Goal: Information Seeking & Learning: Learn about a topic

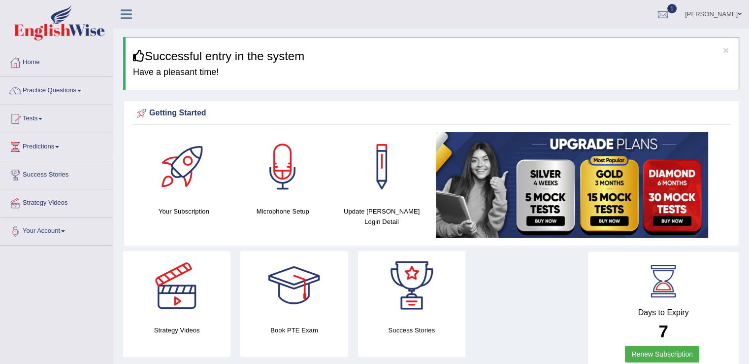
click at [42, 118] on span at bounding box center [40, 119] width 4 height 2
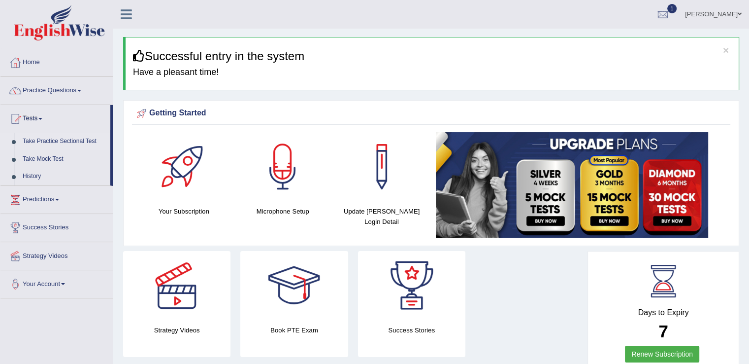
click at [69, 140] on link "Take Practice Sectional Test" at bounding box center [64, 142] width 92 height 18
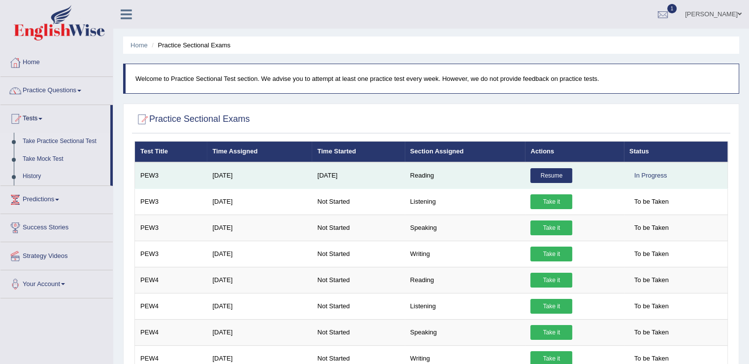
click at [547, 170] on link "Resume" at bounding box center [552, 175] width 42 height 15
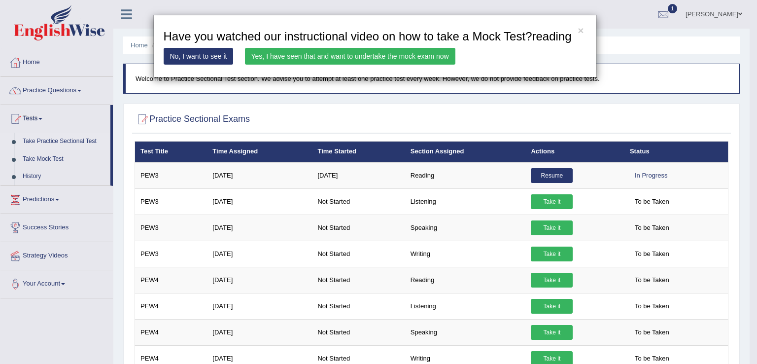
click at [662, 10] on div "× Have you watched our instructional video on how to take a Mock Test?reading N…" at bounding box center [378, 182] width 757 height 364
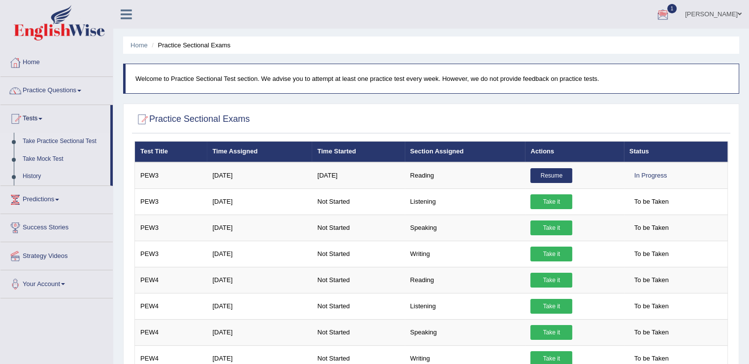
click at [668, 14] on div at bounding box center [663, 14] width 15 height 15
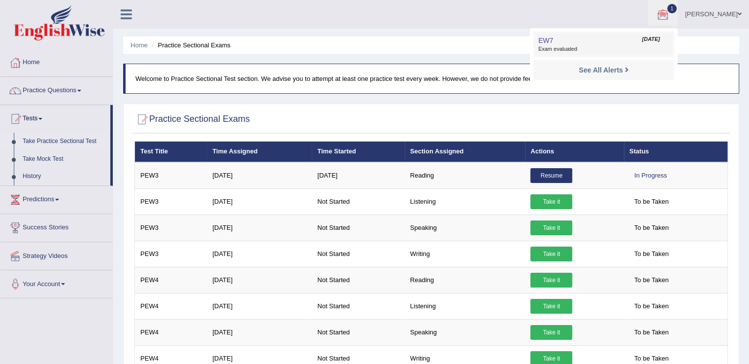
click at [570, 48] on span "Exam evaluated" at bounding box center [603, 49] width 131 height 8
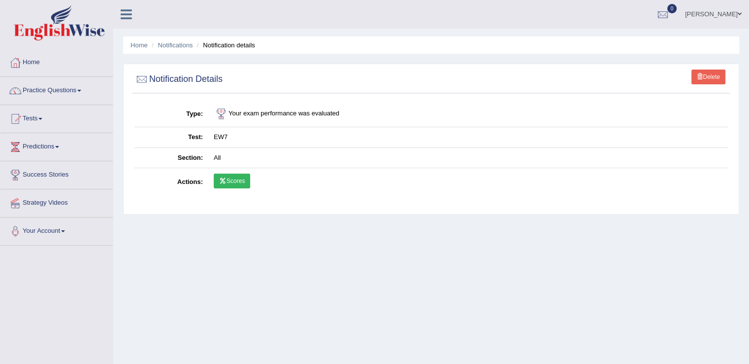
click at [245, 183] on link "Scores" at bounding box center [232, 180] width 36 height 15
click at [236, 175] on link "Scores" at bounding box center [232, 180] width 36 height 15
click at [30, 62] on link "Home" at bounding box center [56, 61] width 112 height 25
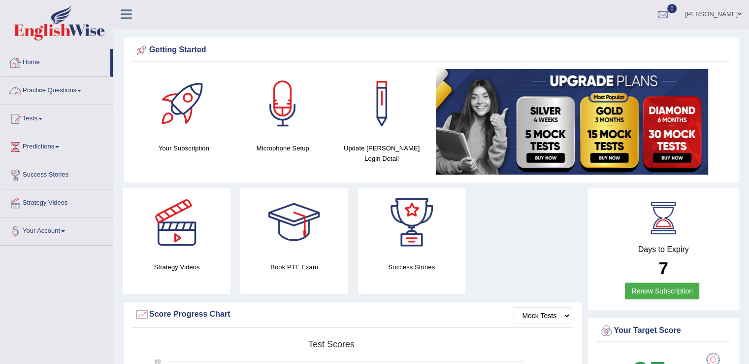
click at [84, 89] on link "Practice Questions" at bounding box center [56, 89] width 112 height 25
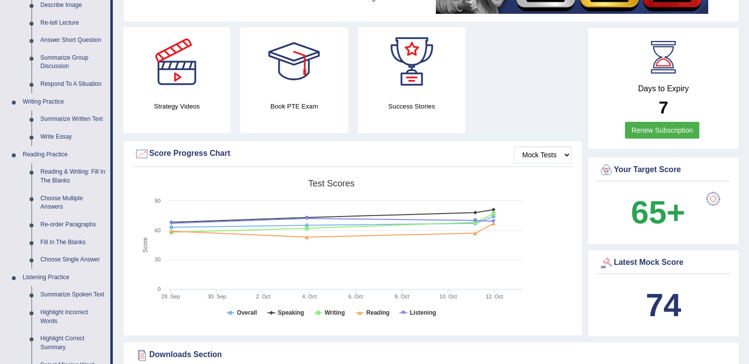
scroll to position [163, 0]
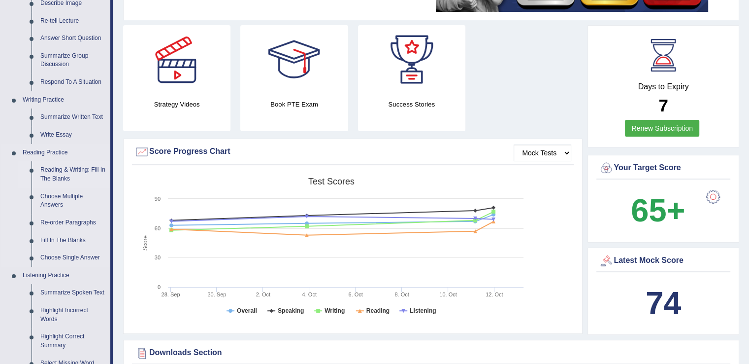
click at [59, 174] on link "Reading & Writing: Fill In The Blanks" at bounding box center [73, 174] width 74 height 26
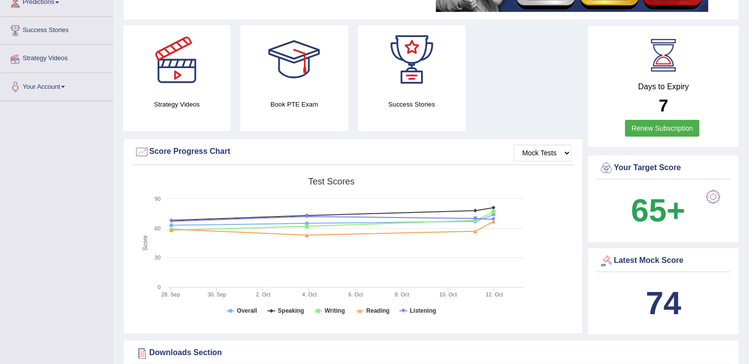
scroll to position [315, 0]
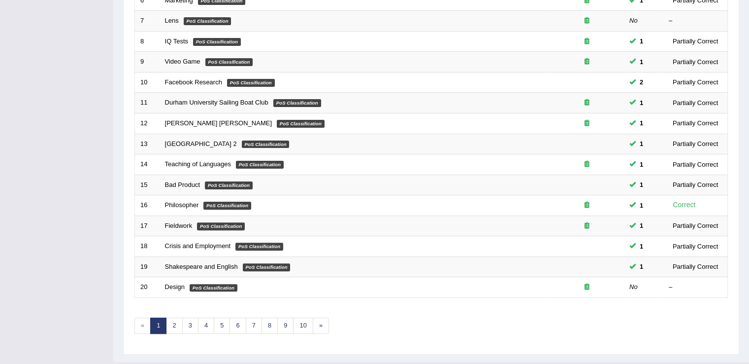
scroll to position [266, 0]
click at [170, 322] on link "2" at bounding box center [174, 325] width 16 height 16
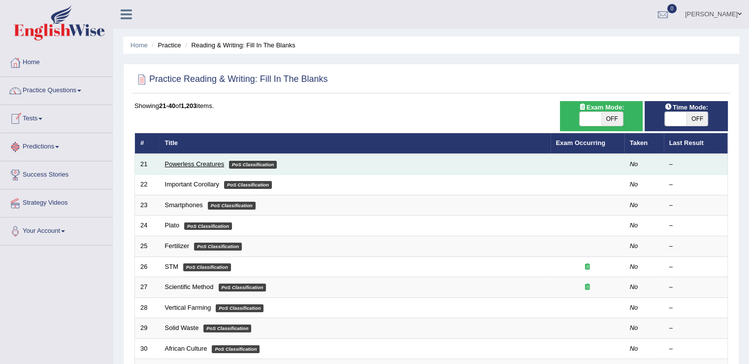
click at [183, 162] on link "Powerless Creatures" at bounding box center [195, 163] width 60 height 7
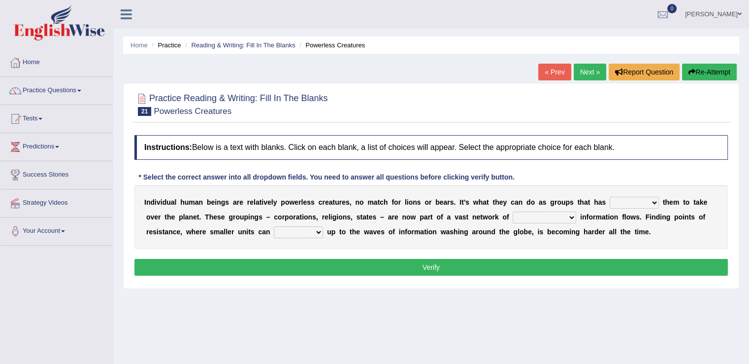
click at [648, 201] on select "enabled contended embodied conjured" at bounding box center [634, 203] width 49 height 12
select select "enabled"
click at [610, 197] on select "enabled contended embodied conjured" at bounding box center [634, 203] width 49 height 12
click at [633, 203] on select "enabled contended embodied conjured" at bounding box center [634, 203] width 49 height 12
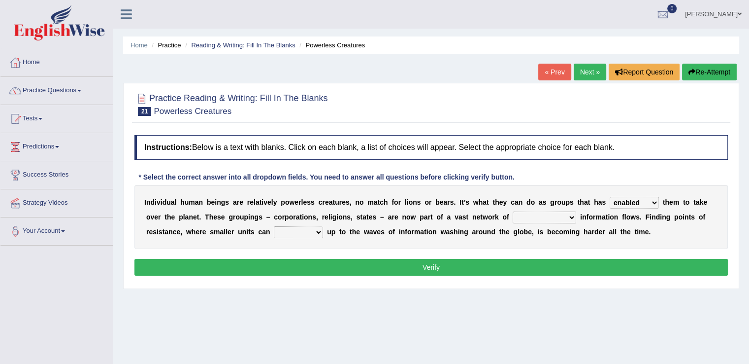
click at [568, 217] on select "interconnected overlapping fastened exploited" at bounding box center [545, 217] width 64 height 12
select select "interconnected"
click at [513, 211] on select "interconnected overlapping fastened exploited" at bounding box center [545, 217] width 64 height 12
click at [319, 231] on select "stand raise hail pump" at bounding box center [298, 232] width 49 height 12
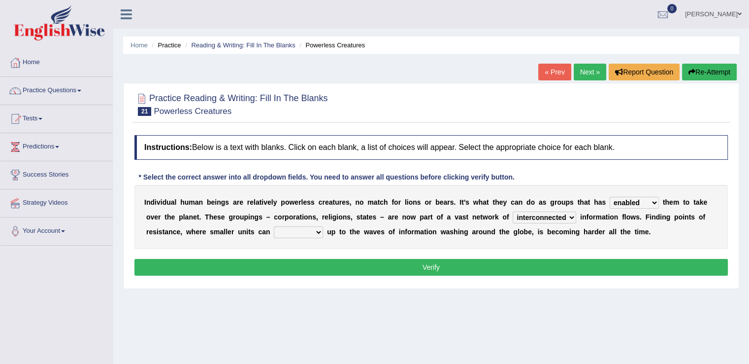
click at [319, 231] on select "stand raise hail pump" at bounding box center [298, 232] width 49 height 12
click at [318, 229] on select "stand raise hail pump" at bounding box center [298, 232] width 49 height 12
select select "stand"
click at [274, 226] on select "stand raise hail pump" at bounding box center [298, 232] width 49 height 12
click at [431, 259] on button "Verify" at bounding box center [431, 267] width 594 height 17
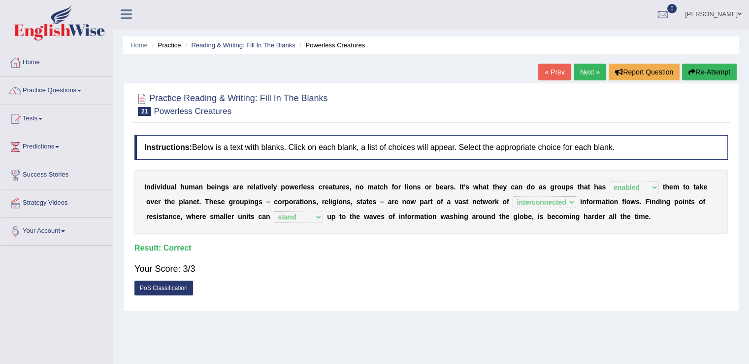
click at [599, 67] on link "Next »" at bounding box center [590, 72] width 33 height 17
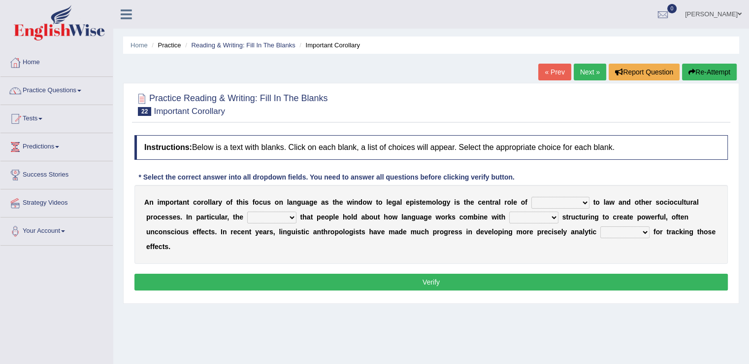
click at [583, 198] on select "discourse epoch dialect acquaintance" at bounding box center [561, 203] width 58 height 12
select select "dialect"
click at [532, 197] on select "discourse epoch dialect acquaintance" at bounding box center [561, 203] width 58 height 12
click at [293, 216] on select "deviation besmirch consent ideas" at bounding box center [271, 217] width 49 height 12
select select "ideas"
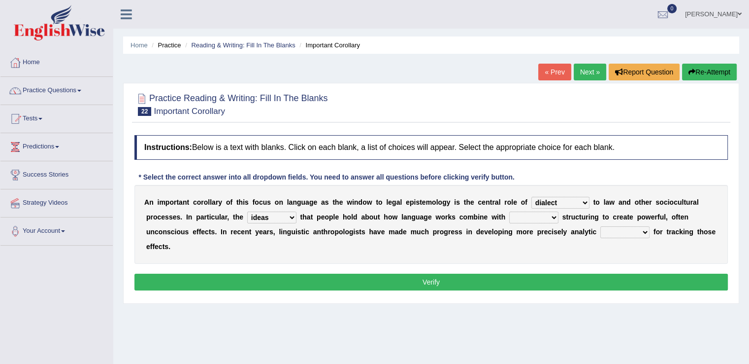
click at [247, 211] on select "deviation besmirch consent ideas" at bounding box center [271, 217] width 49 height 12
click at [544, 212] on select "mandatory linguistic legitimate customary" at bounding box center [533, 217] width 49 height 12
select select "linguistic"
click at [509, 211] on select "mandatory linguistic legitimate customary" at bounding box center [533, 217] width 49 height 12
click at [641, 231] on select "tools appetite albums stroke" at bounding box center [624, 232] width 49 height 12
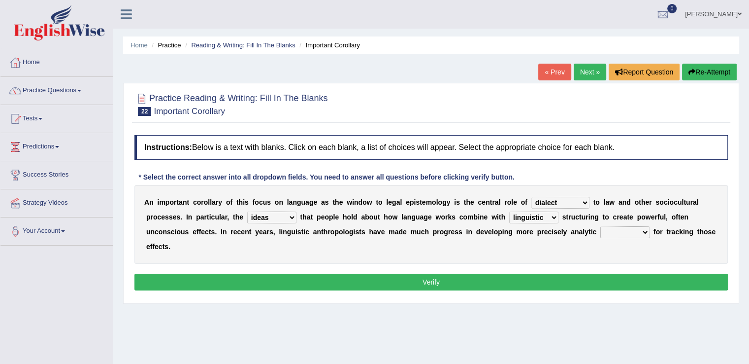
select select "tools"
click at [600, 226] on select "tools appetite albums stroke" at bounding box center [624, 232] width 49 height 12
click at [460, 282] on button "Verify" at bounding box center [431, 281] width 594 height 17
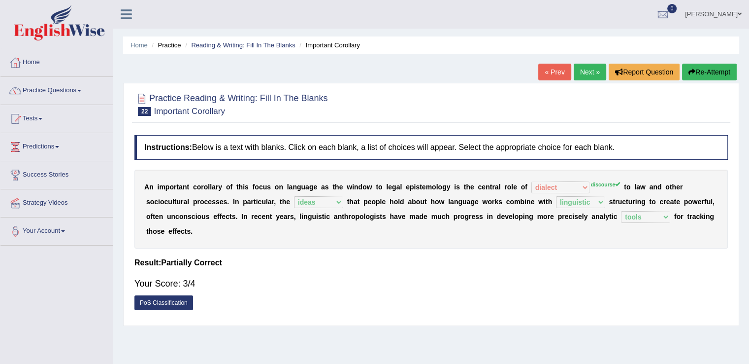
click at [585, 76] on link "Next »" at bounding box center [590, 72] width 33 height 17
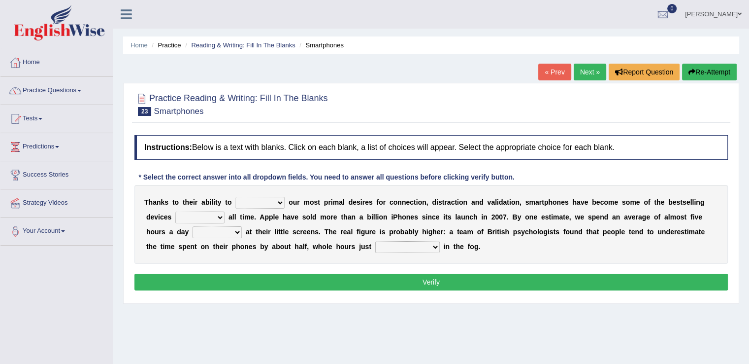
click at [279, 202] on select "hijack describe sharpen conserve" at bounding box center [259, 203] width 49 height 12
select select "describe"
click at [235, 197] on select "hijack describe sharpen conserve" at bounding box center [259, 203] width 49 height 12
click at [278, 199] on select "hijack describe sharpen conserve" at bounding box center [259, 203] width 49 height 12
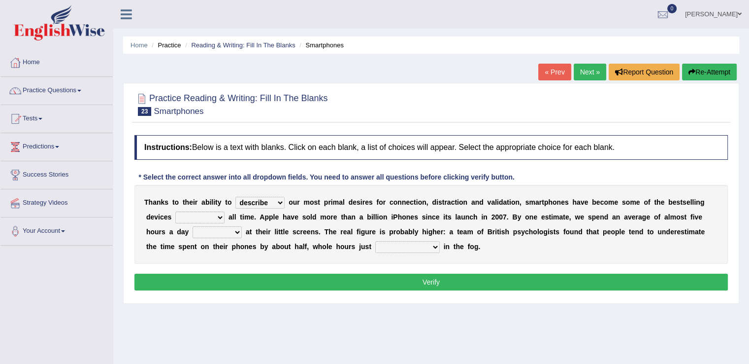
click at [281, 198] on select "hijack describe sharpen conserve" at bounding box center [259, 203] width 49 height 12
click at [220, 216] on select "of and in on" at bounding box center [199, 217] width 49 height 12
select select "of"
click at [175, 211] on select "of and in on" at bounding box center [199, 217] width 49 height 12
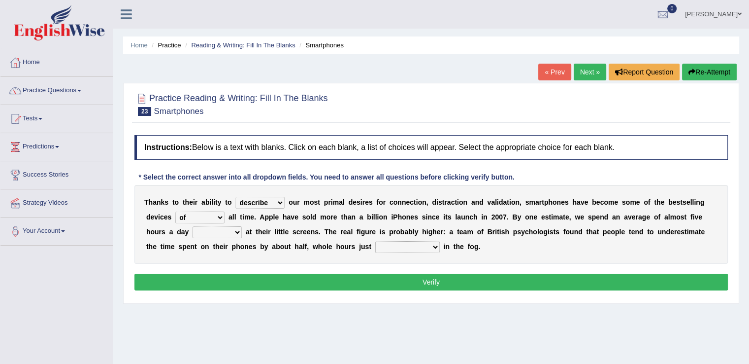
click at [236, 228] on select "watching waggling snoring staring" at bounding box center [217, 232] width 49 height 12
click at [193, 226] on select "watching waggling snoring staring" at bounding box center [217, 232] width 49 height 12
click at [237, 231] on select "watching waggling snoring staring" at bounding box center [217, 232] width 49 height 12
select select "staring"
click at [193, 226] on select "watching waggling snoring staring" at bounding box center [217, 232] width 49 height 12
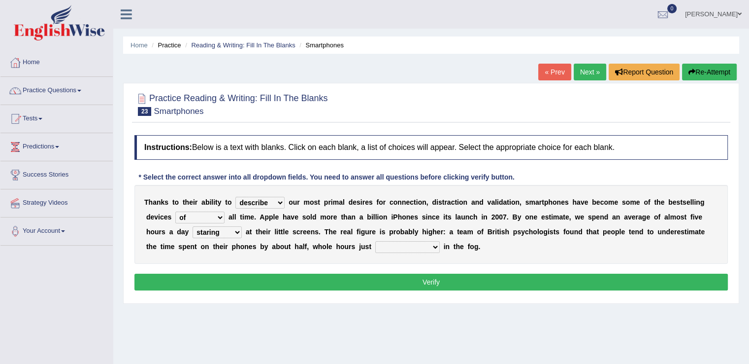
click at [432, 245] on select "has evaporated evaporating evaporate evaporates" at bounding box center [407, 247] width 65 height 12
select select "has evaporated"
click at [375, 241] on select "has evaporated evaporating evaporate evaporates" at bounding box center [407, 247] width 65 height 12
click at [435, 280] on button "Verify" at bounding box center [431, 281] width 594 height 17
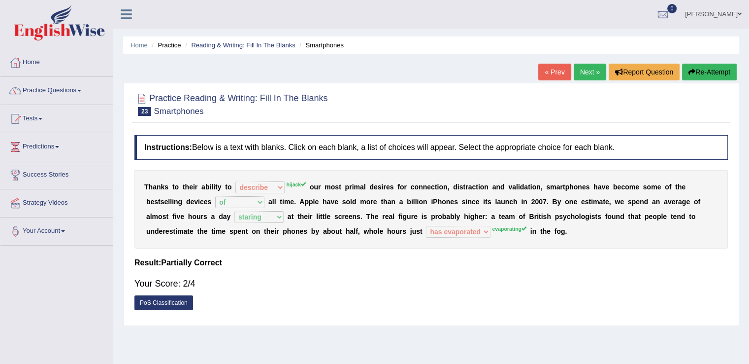
click at [584, 70] on link "Next »" at bounding box center [590, 72] width 33 height 17
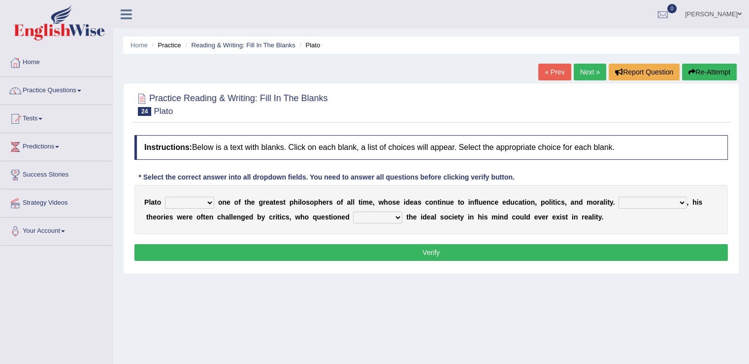
click at [208, 200] on select "keeps comes claims remains" at bounding box center [189, 203] width 49 height 12
select select "remains"
click at [165, 197] on select "keeps comes claims remains" at bounding box center [189, 203] width 49 height 12
click at [676, 201] on select "Notwithstanding So However Whatever" at bounding box center [653, 203] width 68 height 12
select select "However"
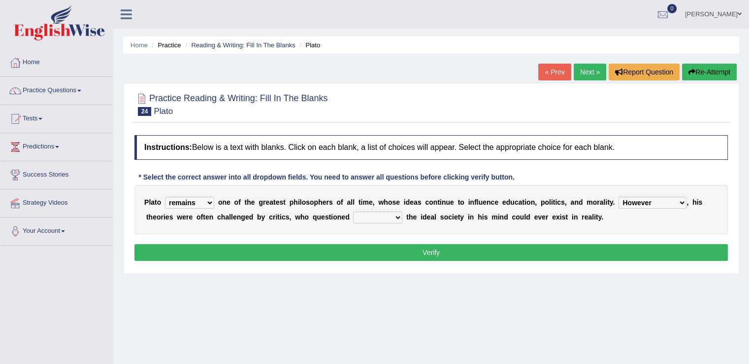
click at [619, 197] on select "Notwithstanding So However Whatever" at bounding box center [653, 203] width 68 height 12
click at [393, 215] on select "which what that whether" at bounding box center [377, 217] width 49 height 12
select select "that"
click at [353, 211] on select "which what that whether" at bounding box center [377, 217] width 49 height 12
click at [437, 245] on button "Verify" at bounding box center [431, 252] width 594 height 17
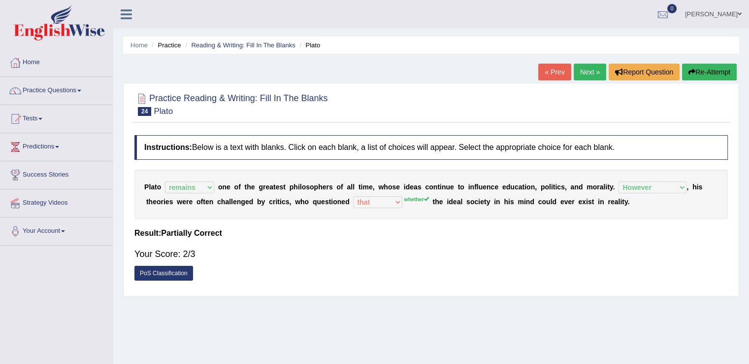
click at [591, 70] on link "Next »" at bounding box center [590, 72] width 33 height 17
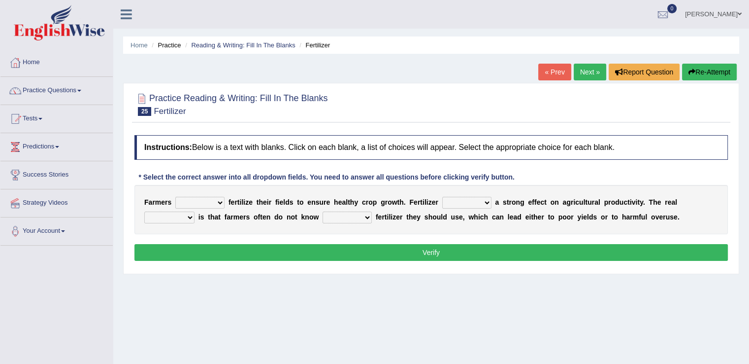
click at [221, 202] on select "must should need can" at bounding box center [199, 203] width 49 height 12
click at [175, 197] on select "must should need can" at bounding box center [199, 203] width 49 height 12
click at [216, 201] on select "must should need can" at bounding box center [199, 203] width 49 height 12
click at [175, 197] on select "must should need can" at bounding box center [199, 203] width 49 height 12
click at [222, 201] on select "must should need can" at bounding box center [199, 203] width 49 height 12
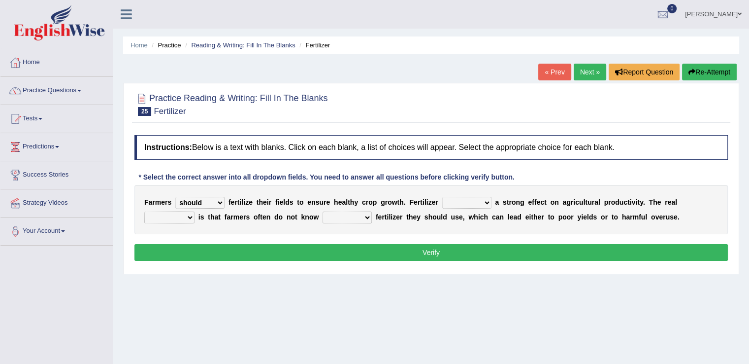
select select "must"
click at [175, 197] on select "must should need can" at bounding box center [199, 203] width 49 height 12
click at [479, 197] on select "has had have having" at bounding box center [466, 203] width 49 height 12
select select "has"
click at [442, 197] on select "has had have having" at bounding box center [466, 203] width 49 height 12
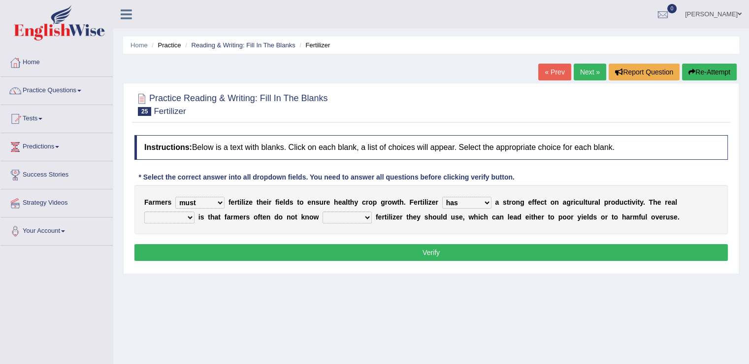
click at [189, 216] on select "problem question conclusion answer" at bounding box center [169, 217] width 50 height 12
select select "question"
click at [144, 211] on select "problem question conclusion answer" at bounding box center [169, 217] width 50 height 12
click at [364, 214] on select "how much how many however so much" at bounding box center [347, 217] width 49 height 12
click at [323, 211] on select "how much how many however so much" at bounding box center [347, 217] width 49 height 12
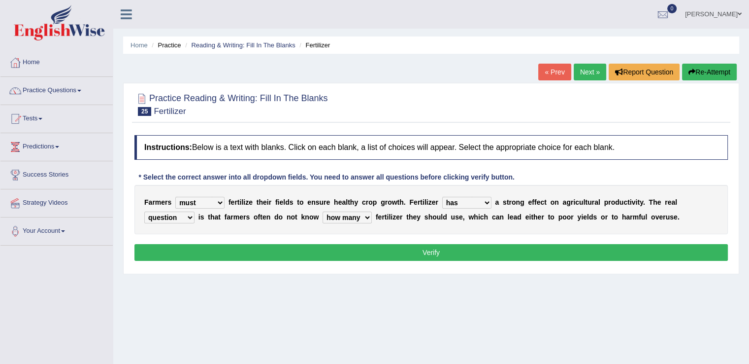
click at [363, 215] on select "how much how many however so much" at bounding box center [347, 217] width 49 height 12
select select "how much"
click at [323, 211] on select "how much how many however so much" at bounding box center [347, 217] width 49 height 12
click at [432, 250] on button "Verify" at bounding box center [431, 252] width 594 height 17
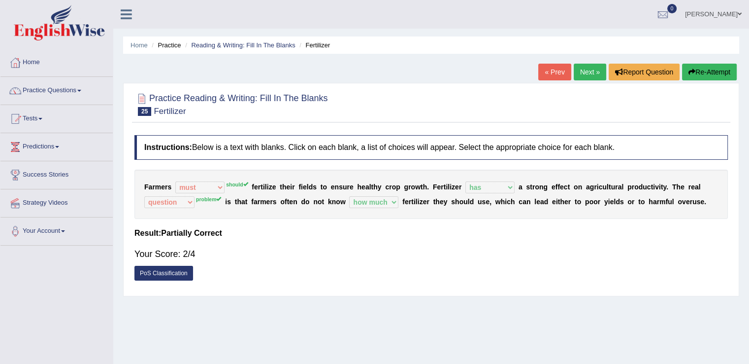
click at [577, 75] on link "Next »" at bounding box center [590, 72] width 33 height 17
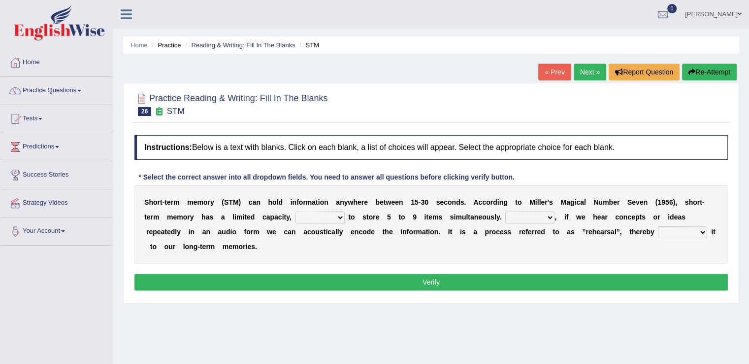
click at [337, 217] on select "being able is able be able unable" at bounding box center [320, 217] width 49 height 12
click at [408, 92] on div at bounding box center [431, 104] width 594 height 30
click at [339, 217] on select "being able is able be able unable" at bounding box center [320, 217] width 49 height 12
select select "being able"
click at [296, 211] on select "being able is able be able unable" at bounding box center [320, 217] width 49 height 12
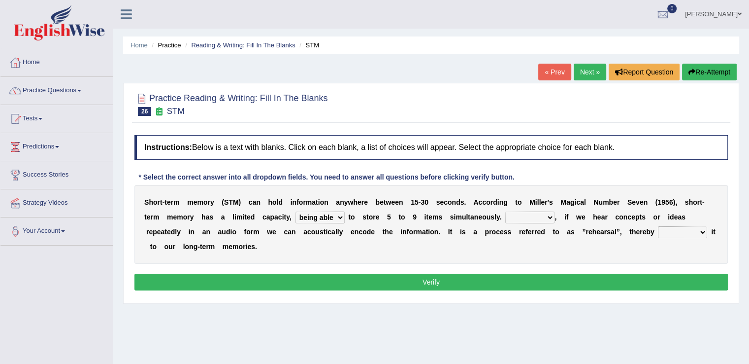
click at [539, 213] on select "However So Moreover Therefore" at bounding box center [529, 217] width 49 height 12
select select "However"
click at [505, 211] on select "However So Moreover Therefore" at bounding box center [529, 217] width 49 height 12
click at [542, 213] on select "However So Moreover Therefore" at bounding box center [529, 217] width 49 height 12
click at [505, 211] on select "However So Moreover Therefore" at bounding box center [529, 217] width 49 height 12
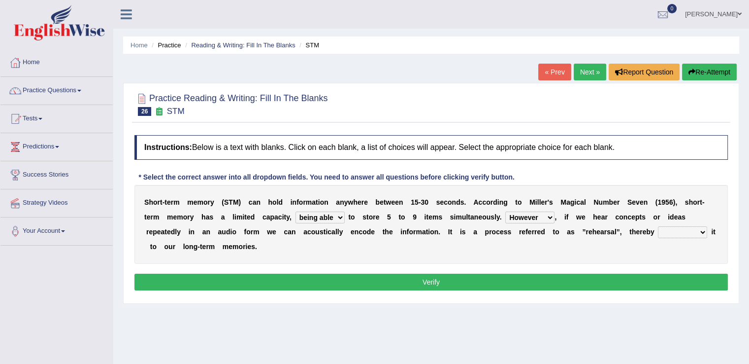
click at [546, 217] on select "However So Moreover Therefore" at bounding box center [529, 217] width 49 height 12
click at [697, 229] on select "commit commits commiting commited" at bounding box center [682, 232] width 49 height 12
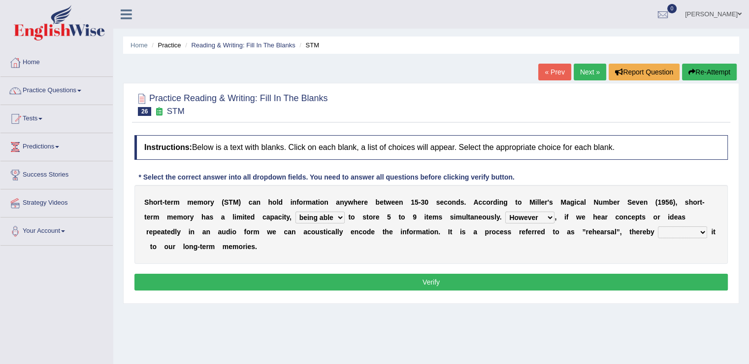
select select "commiting"
click at [658, 226] on select "commit commits commiting commited" at bounding box center [682, 232] width 49 height 12
click at [705, 229] on select "commit commits commiting commited" at bounding box center [682, 232] width 49 height 12
click at [464, 279] on button "Verify" at bounding box center [431, 281] width 594 height 17
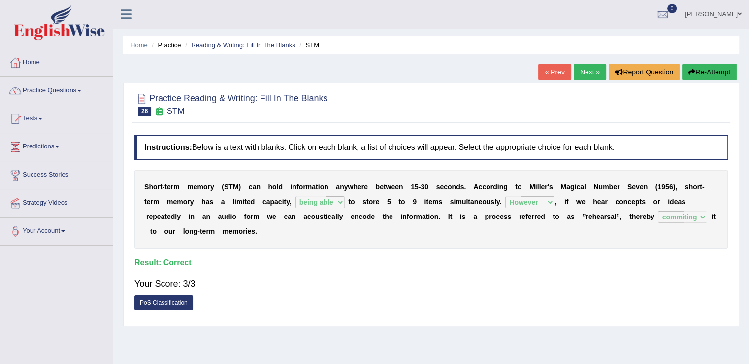
click at [592, 74] on link "Next »" at bounding box center [590, 72] width 33 height 17
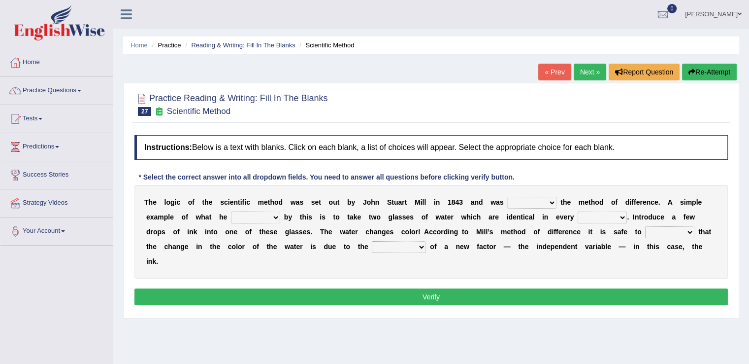
click at [673, 174] on div "Instructions: Below is a text with blanks. Click on each blank, a list of choic…" at bounding box center [431, 221] width 599 height 183
click at [547, 201] on select "pointed claimed demanded named" at bounding box center [531, 203] width 49 height 12
select select "named"
click at [507, 197] on select "pointed claimed demanded named" at bounding box center [531, 203] width 49 height 12
click at [275, 215] on select "capped charged found meant" at bounding box center [255, 217] width 49 height 12
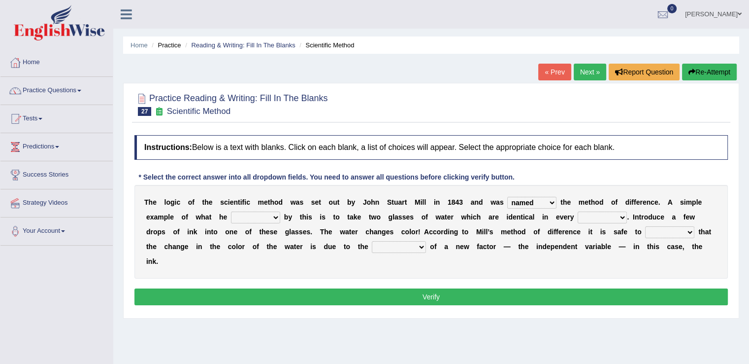
select select "meant"
click at [231, 211] on select "capped charged found meant" at bounding box center [255, 217] width 49 height 12
click at [623, 214] on select "thought identity measure respect" at bounding box center [602, 217] width 49 height 12
select select "respect"
click at [578, 211] on select "thought identity measure respect" at bounding box center [602, 217] width 49 height 12
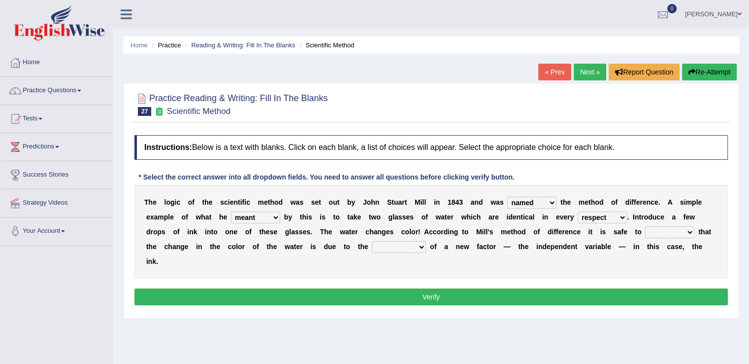
click at [684, 233] on select "assume discuss prefer acclaim" at bounding box center [669, 232] width 49 height 12
select select "acclaim"
click at [645, 226] on select "assume discuss prefer acclaim" at bounding box center [669, 232] width 49 height 12
click at [413, 244] on select "introduction magnitude preparation purification" at bounding box center [399, 247] width 54 height 12
select select "introduction"
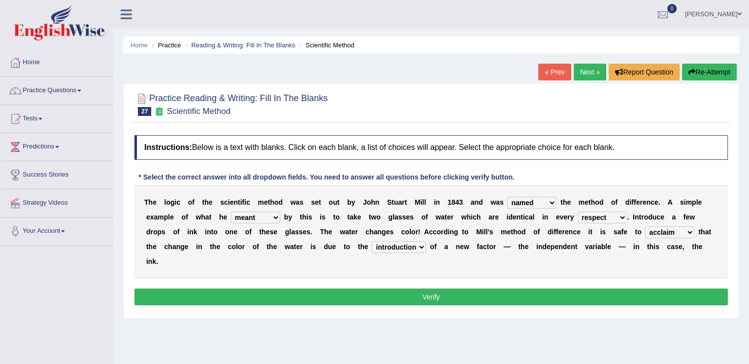
click at [372, 241] on select "introduction magnitude preparation purification" at bounding box center [399, 247] width 54 height 12
click at [437, 293] on button "Verify" at bounding box center [431, 296] width 594 height 17
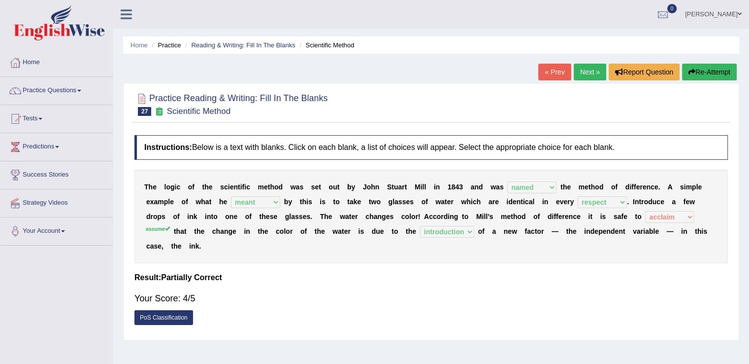
click at [588, 76] on link "Next »" at bounding box center [590, 72] width 33 height 17
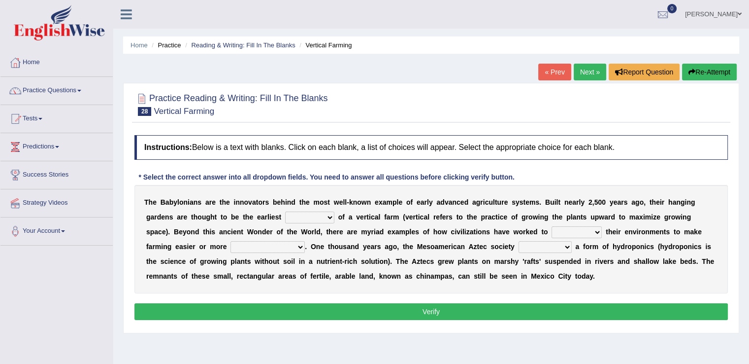
click at [323, 214] on select "prototype failure discredit protocol" at bounding box center [309, 217] width 49 height 12
select select "prototype"
click at [285, 211] on select "prototype failure discredit protocol" at bounding box center [309, 217] width 49 height 12
click at [594, 229] on select "manipulate escape respect disarrange" at bounding box center [577, 232] width 50 height 12
select select "respect"
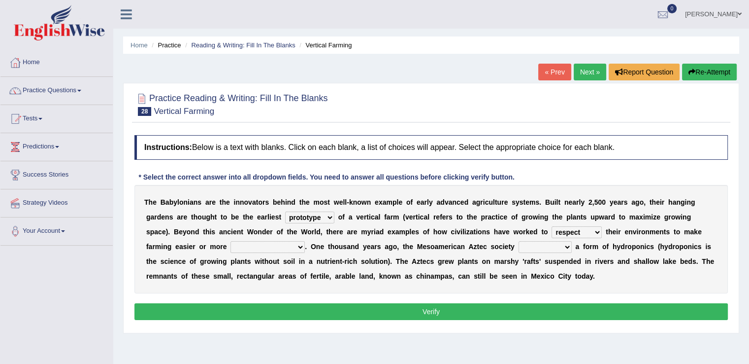
click at [552, 226] on select "manipulate escape respect disarrange" at bounding box center [577, 232] width 50 height 12
click at [299, 245] on select "productive constructive connective counterproductive" at bounding box center [268, 247] width 74 height 12
select select "productive"
click at [231, 241] on select "productive constructive connective counterproductive" at bounding box center [268, 247] width 74 height 12
click at [296, 247] on select "productive constructive connective counterproductive" at bounding box center [268, 247] width 74 height 12
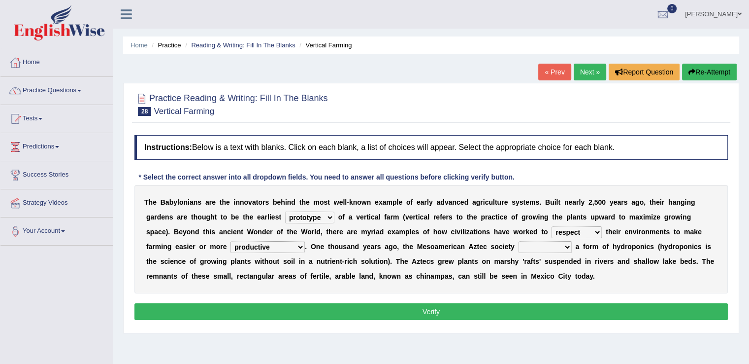
click at [296, 247] on select "productive constructive connective counterproductive" at bounding box center [268, 247] width 74 height 12
click at [566, 244] on select "domineered volunteered pioneered engineered" at bounding box center [545, 247] width 53 height 12
drag, startPoint x: 566, startPoint y: 244, endPoint x: 338, endPoint y: 194, distance: 233.6
click at [338, 194] on div "T h e B a b y l o n i a n s a r e t h e i n n o v a t o r s b e h i n d t h e m…" at bounding box center [431, 239] width 594 height 108
click at [333, 212] on select "prototype failure discredit protocol" at bounding box center [309, 217] width 49 height 12
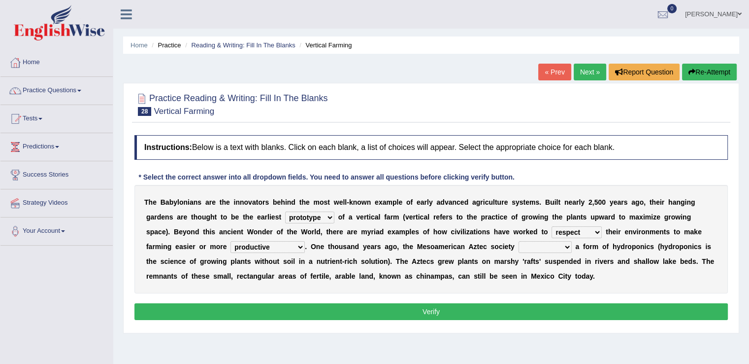
click at [333, 212] on select "prototype failure discredit protocol" at bounding box center [309, 217] width 49 height 12
click at [566, 245] on select "domineered volunteered pioneered engineered" at bounding box center [545, 247] width 53 height 12
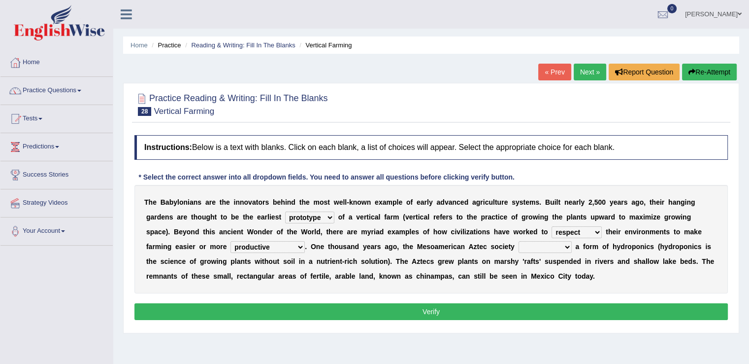
click at [566, 245] on select "domineered volunteered pioneered engineered" at bounding box center [545, 247] width 53 height 12
select select "pioneered"
click at [519, 241] on select "domineered volunteered pioneered engineered" at bounding box center [545, 247] width 53 height 12
click at [489, 306] on button "Verify" at bounding box center [431, 311] width 594 height 17
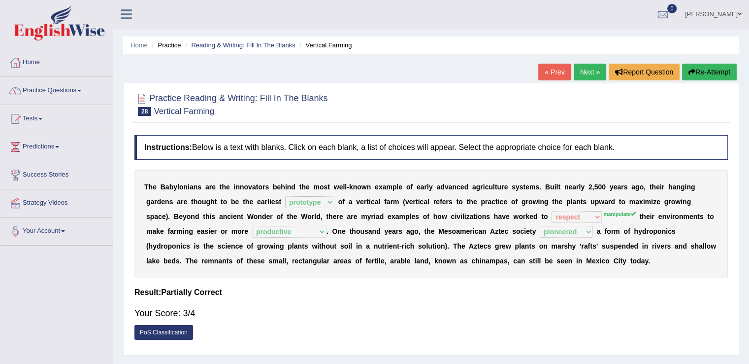
click at [582, 71] on link "Next »" at bounding box center [590, 72] width 33 height 17
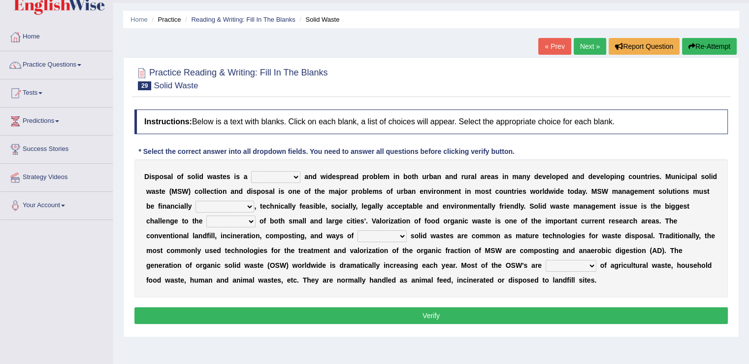
scroll to position [30, 0]
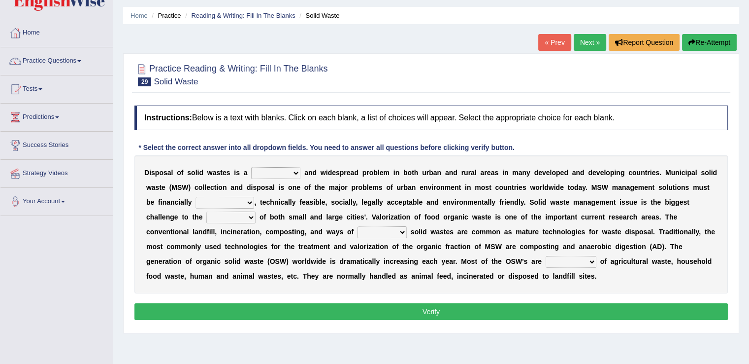
click at [295, 168] on select "slanting stinging stalling shafting" at bounding box center [275, 173] width 49 height 12
select select "stinging"
click at [251, 167] on select "slanting stinging stalling shafting" at bounding box center [275, 173] width 49 height 12
click at [246, 200] on select "unattainable sustainable objectionable treasonable" at bounding box center [225, 203] width 59 height 12
select select "sustainable"
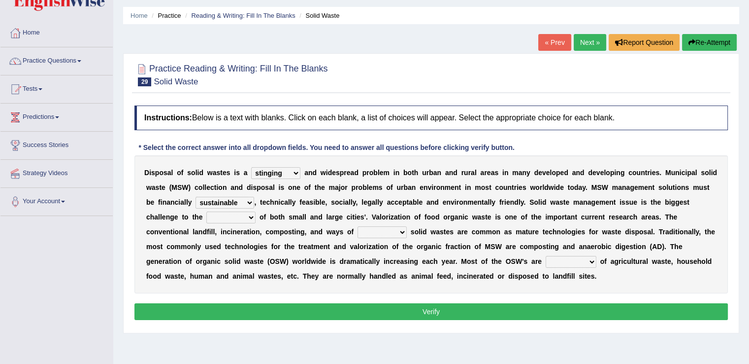
click at [196, 197] on select "unattainable sustainable objectionable treasonable" at bounding box center [225, 203] width 59 height 12
click at [250, 203] on select "unattainable sustainable objectionable treasonable" at bounding box center [225, 203] width 59 height 12
click at [251, 213] on select "plants culture authorities history" at bounding box center [230, 217] width 49 height 12
click at [206, 211] on select "plants culture authorities history" at bounding box center [230, 217] width 49 height 12
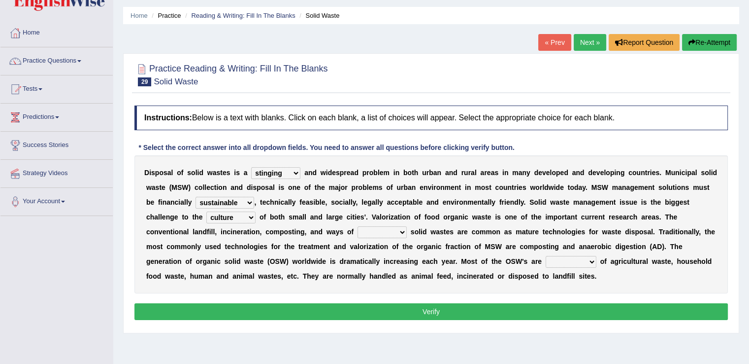
click at [248, 215] on select "plants culture authorities history" at bounding box center [230, 217] width 49 height 12
select select "authorities"
click at [206, 211] on select "plants culture authorities history" at bounding box center [230, 217] width 49 height 12
click at [400, 227] on select "reserving preserving deserving handling" at bounding box center [382, 232] width 49 height 12
select select "handling"
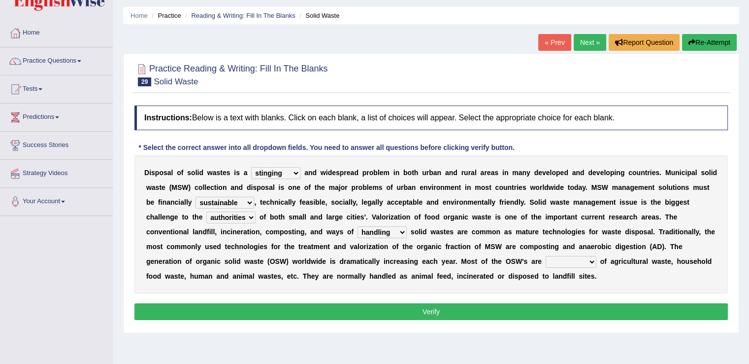
click at [358, 226] on select "reserving preserving deserving handling" at bounding box center [382, 232] width 49 height 12
click at [394, 233] on select "reserving preserving deserving handling" at bounding box center [382, 232] width 49 height 12
click at [358, 226] on select "reserving preserving deserving handling" at bounding box center [382, 232] width 49 height 12
click at [587, 260] on select "composed disposed composing disposing" at bounding box center [571, 262] width 51 height 12
select select "composed"
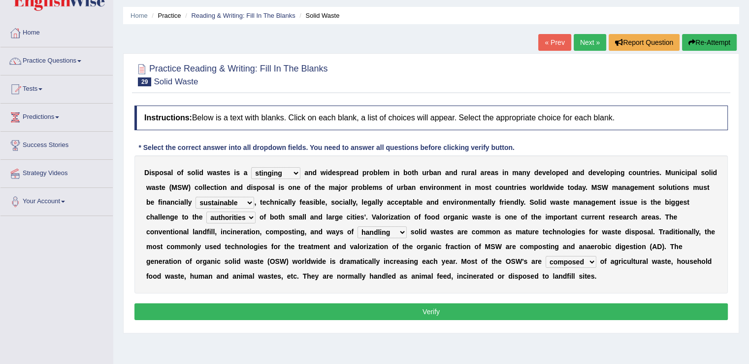
click at [546, 256] on select "composed disposed composing disposing" at bounding box center [571, 262] width 51 height 12
click at [556, 309] on button "Verify" at bounding box center [431, 311] width 594 height 17
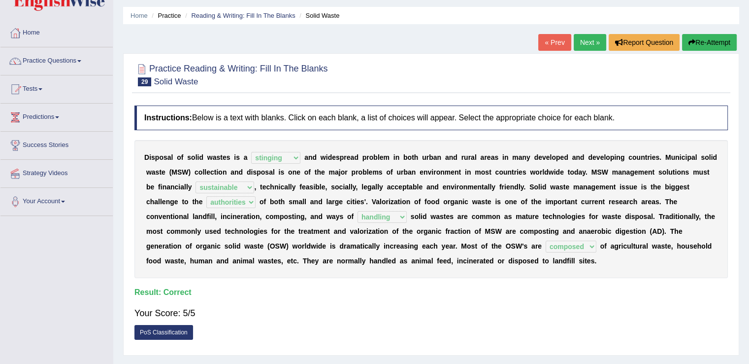
click at [586, 47] on link "Next »" at bounding box center [590, 42] width 33 height 17
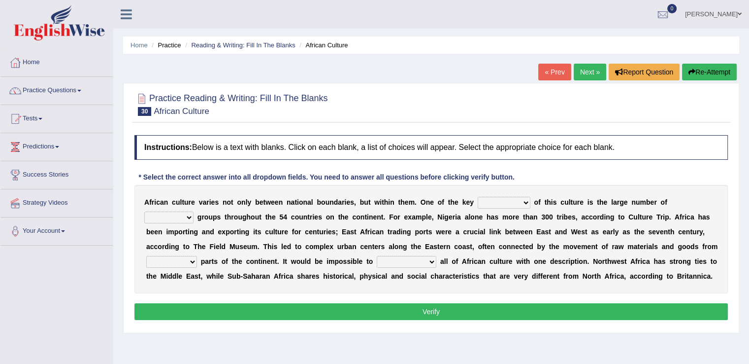
click at [520, 201] on select "conjectures features issues doubts" at bounding box center [504, 203] width 53 height 12
click at [534, 166] on div "Instructions: Below is a text with blanks. Click on each blank, a list of choic…" at bounding box center [431, 229] width 599 height 198
click at [522, 201] on select "conjectures features issues doubts" at bounding box center [504, 203] width 53 height 12
select select "features"
click at [478, 197] on select "conjectures features issues doubts" at bounding box center [504, 203] width 53 height 12
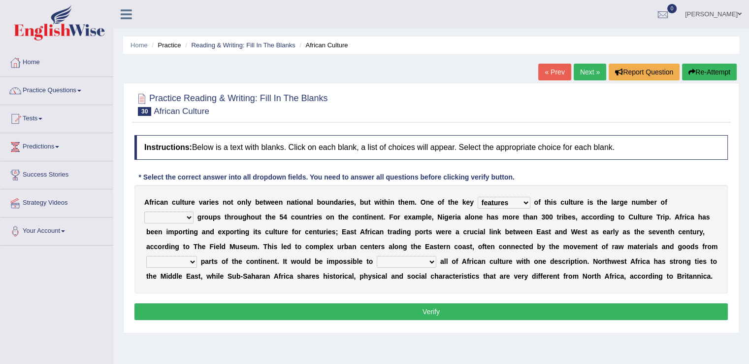
click at [190, 214] on select "ethic ethnic eugenic epic" at bounding box center [168, 217] width 49 height 12
select select "ethnic"
click at [144, 211] on select "ethic ethnic eugenic epic" at bounding box center [168, 217] width 49 height 12
click at [192, 262] on select "forelocked interlocked unlocked landlocked" at bounding box center [171, 262] width 51 height 12
select select "landlocked"
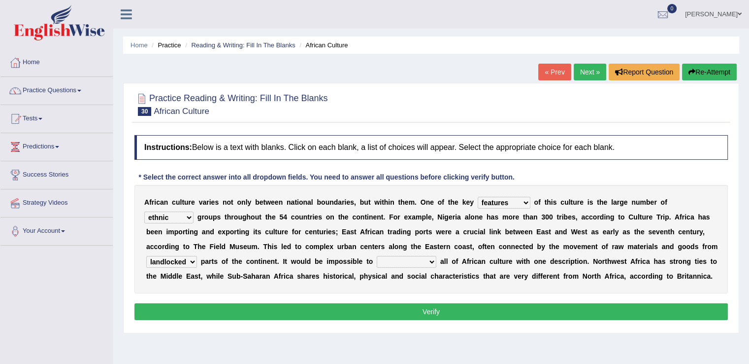
click at [146, 256] on select "forelocked interlocked unlocked landlocked" at bounding box center [171, 262] width 51 height 12
click at [428, 261] on select "characterize conceptualize symbolize synthesize" at bounding box center [407, 262] width 60 height 12
select select "characterize"
click at [377, 256] on select "characterize conceptualize symbolize synthesize" at bounding box center [407, 262] width 60 height 12
click at [190, 261] on select "forelocked interlocked unlocked landlocked" at bounding box center [171, 262] width 51 height 12
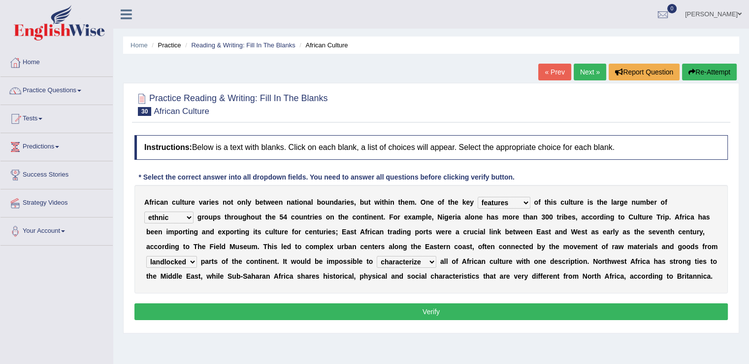
click at [190, 261] on select "forelocked interlocked unlocked landlocked" at bounding box center [171, 262] width 51 height 12
click at [192, 261] on select "forelocked interlocked unlocked landlocked" at bounding box center [171, 262] width 51 height 12
click at [371, 308] on button "Verify" at bounding box center [431, 311] width 594 height 17
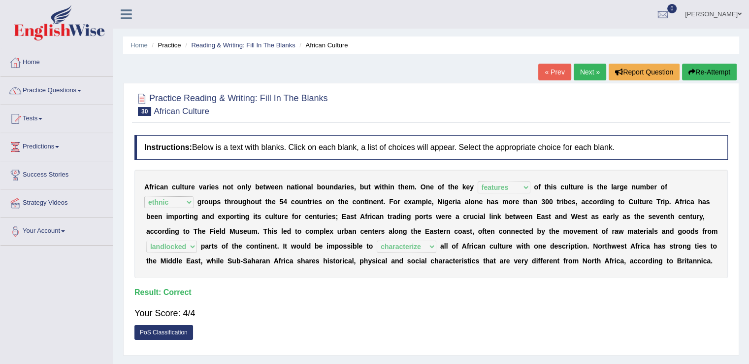
click at [582, 75] on link "Next »" at bounding box center [590, 72] width 33 height 17
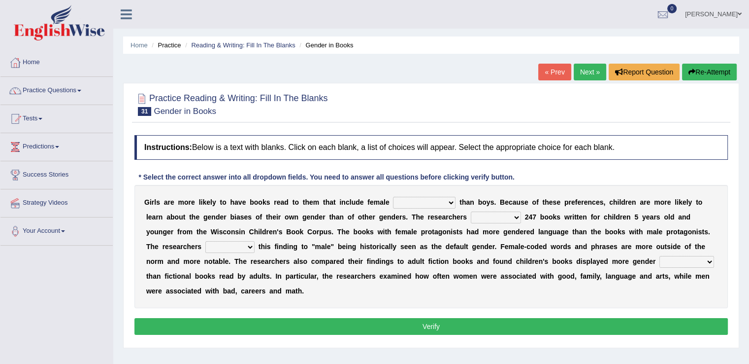
click at [451, 203] on select "protagonists cosmogonists agonists expressionists" at bounding box center [424, 203] width 63 height 12
select select "expressionists"
click at [393, 197] on select "protagonists cosmogonists agonists expressionists" at bounding box center [424, 203] width 63 height 12
click at [516, 213] on select "hydrolyzed paralyzed catalyzed analyzed" at bounding box center [496, 217] width 50 height 12
select select "analyzed"
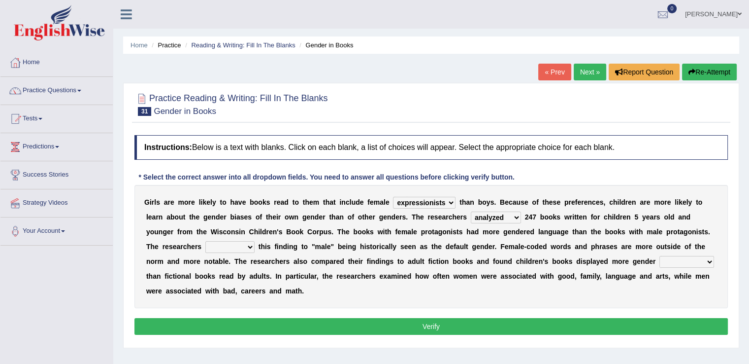
click at [471, 211] on select "hydrolyzed paralyzed catalyzed analyzed" at bounding box center [496, 217] width 50 height 12
click at [447, 201] on select "protagonists cosmogonists agonists expressionists" at bounding box center [424, 203] width 63 height 12
select select "protagonists"
click at [393, 197] on select "protagonists cosmogonists agonists expressionists" at bounding box center [424, 203] width 63 height 12
click at [247, 244] on select "contribute tribute distribute attribute" at bounding box center [229, 247] width 49 height 12
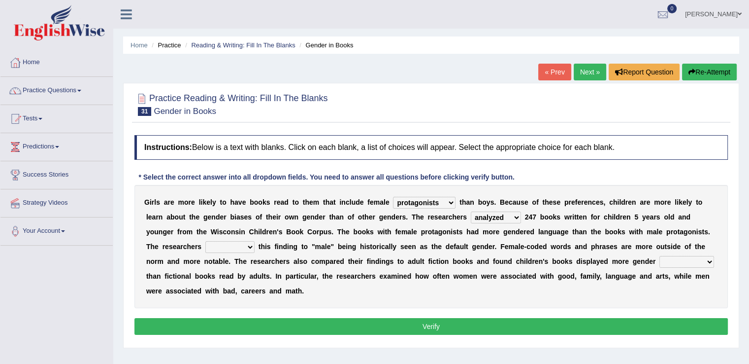
click at [310, 239] on div "G i r l s a r e m o r e l i k e l y t o h a v e b o o k s r e a d t o t h e m t…" at bounding box center [431, 246] width 594 height 123
click at [248, 245] on select "contribute tribute distribute attribute" at bounding box center [229, 247] width 49 height 12
select select "attribute"
click at [205, 241] on select "contribute tribute distribute attribute" at bounding box center [229, 247] width 49 height 12
click at [705, 258] on select "stereotypes teletypes prototypes electrotypes" at bounding box center [687, 262] width 55 height 12
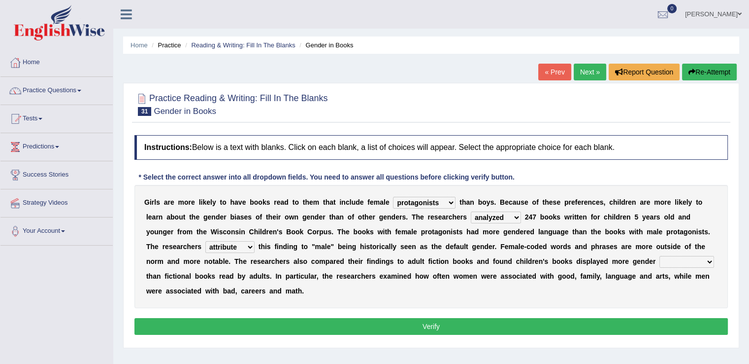
select select "stereotypes"
click at [660, 256] on select "stereotypes teletypes prototypes electrotypes" at bounding box center [687, 262] width 55 height 12
click at [397, 324] on button "Verify" at bounding box center [431, 326] width 594 height 17
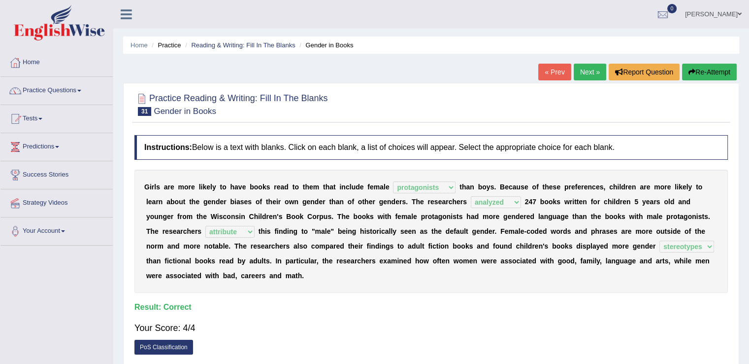
click at [586, 75] on link "Next »" at bounding box center [590, 72] width 33 height 17
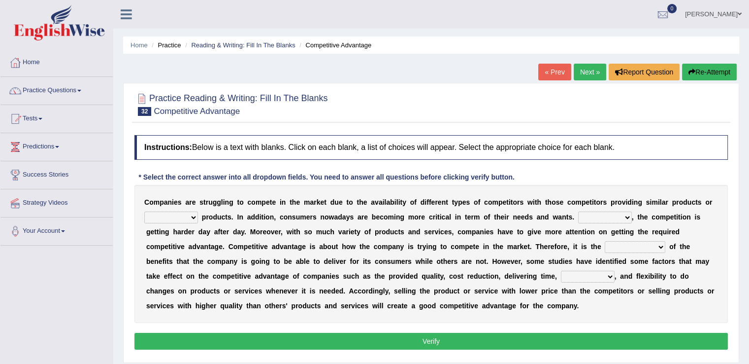
click at [189, 214] on select "constitution restitution substitution institution" at bounding box center [171, 217] width 54 height 12
select select "substitution"
click at [144, 211] on select "constitution restitution substitution institution" at bounding box center [171, 217] width 54 height 12
click at [625, 215] on select "However Instead Additionally Therefore" at bounding box center [605, 217] width 54 height 12
click at [578, 211] on select "However Instead Additionally Therefore" at bounding box center [605, 217] width 54 height 12
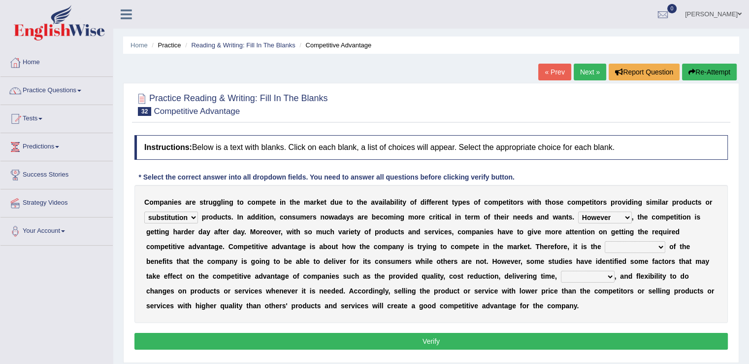
click at [618, 217] on select "However Instead Additionally Therefore" at bounding box center [605, 217] width 54 height 12
click at [578, 211] on select "However Instead Additionally Therefore" at bounding box center [605, 217] width 54 height 12
click at [621, 215] on select "However Instead Additionally Therefore" at bounding box center [605, 217] width 54 height 12
select select "However"
click at [578, 211] on select "However Instead Additionally Therefore" at bounding box center [605, 217] width 54 height 12
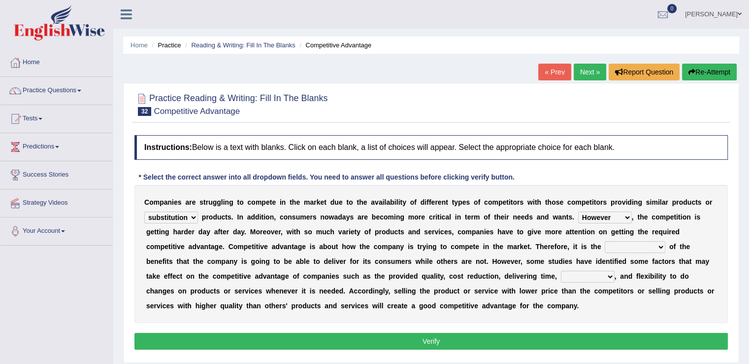
click at [626, 215] on select "However Instead Additionally Therefore" at bounding box center [605, 217] width 54 height 12
click at [578, 211] on select "However Instead Additionally Therefore" at bounding box center [605, 217] width 54 height 12
click at [657, 245] on select "dissemination ordination determination incarnation" at bounding box center [635, 247] width 61 height 12
click at [657, 246] on select "dissemination ordination determination incarnation" at bounding box center [635, 247] width 61 height 12
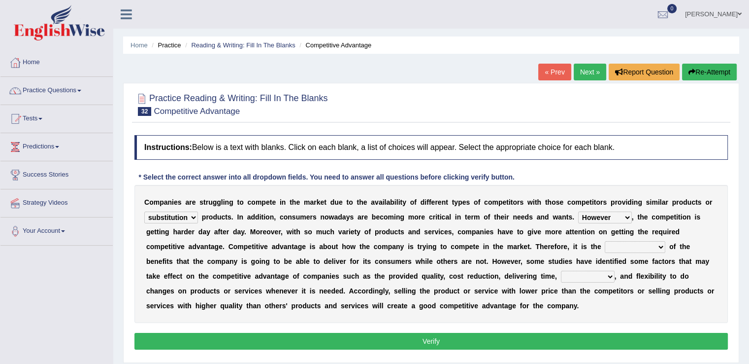
click at [654, 243] on select "dissemination ordination determination incarnation" at bounding box center [635, 247] width 61 height 12
click at [660, 245] on select "dissemination ordination determination incarnation" at bounding box center [635, 247] width 61 height 12
click at [655, 245] on select "dissemination ordination determination incarnation" at bounding box center [635, 247] width 61 height 12
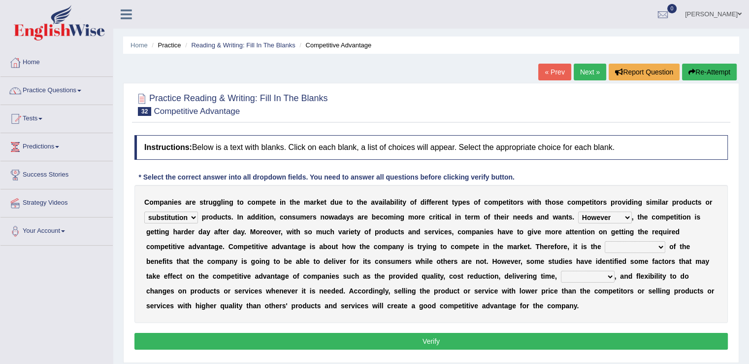
click at [653, 243] on select "dissemination ordination determination incarnation" at bounding box center [635, 247] width 61 height 12
click at [646, 245] on select "dissemination ordination determination incarnation" at bounding box center [635, 247] width 61 height 12
click at [603, 274] on select "captivation aggregation deprivation innovation" at bounding box center [588, 276] width 54 height 12
select select "innovation"
click at [561, 270] on select "captivation aggregation deprivation innovation" at bounding box center [588, 276] width 54 height 12
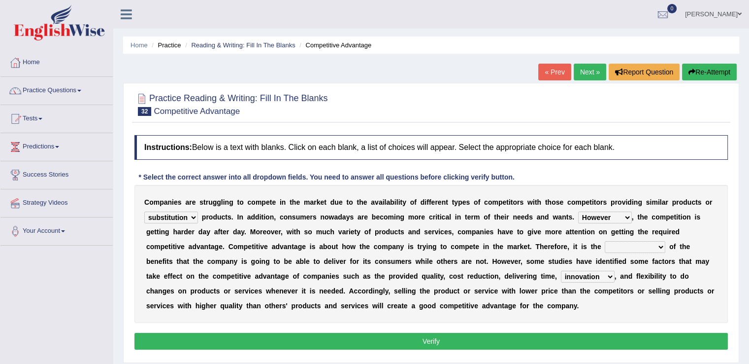
click at [644, 244] on select "dissemination ordination determination incarnation" at bounding box center [635, 247] width 61 height 12
select select "incarnation"
click at [605, 241] on select "dissemination ordination determination incarnation" at bounding box center [635, 247] width 61 height 12
click at [523, 336] on button "Verify" at bounding box center [431, 341] width 594 height 17
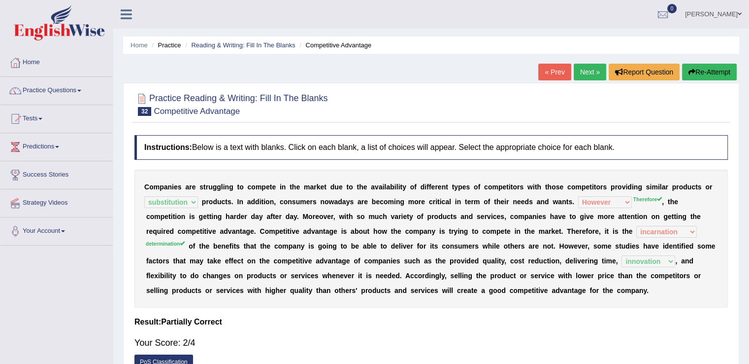
click at [588, 77] on link "Next »" at bounding box center [590, 72] width 33 height 17
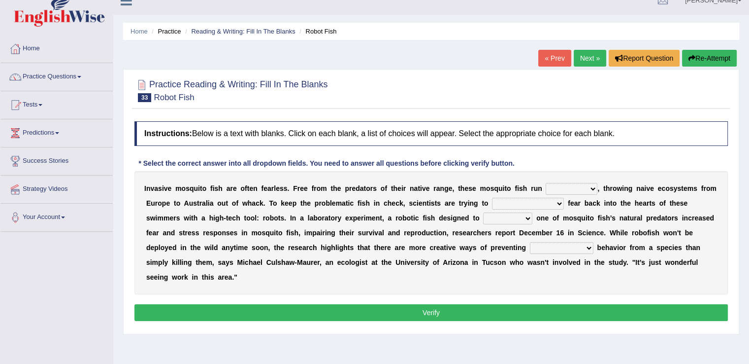
scroll to position [14, 0]
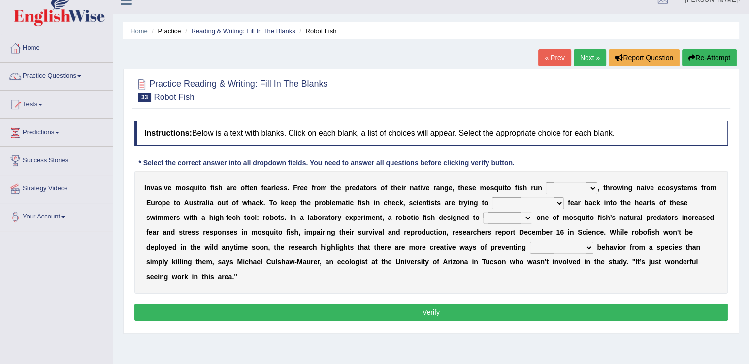
click at [591, 187] on select "occupant flippant rampant concordant" at bounding box center [572, 188] width 52 height 12
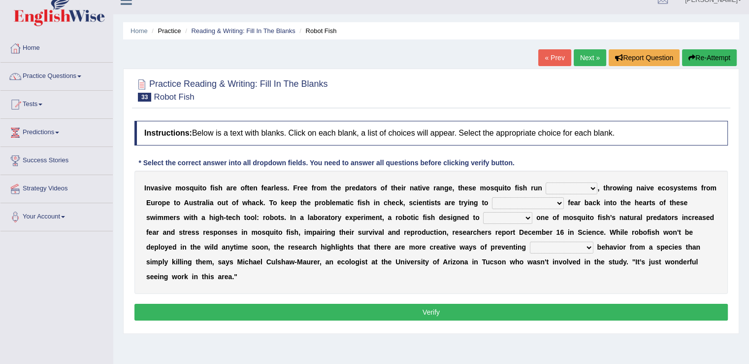
select select "occupant"
click at [546, 182] on select "occupant flippant rampant concordant" at bounding box center [572, 188] width 52 height 12
click at [532, 199] on select "accept spike strike drake" at bounding box center [528, 203] width 72 height 12
select select "spike"
click at [492, 197] on select "accept spike strike drake" at bounding box center [528, 203] width 72 height 12
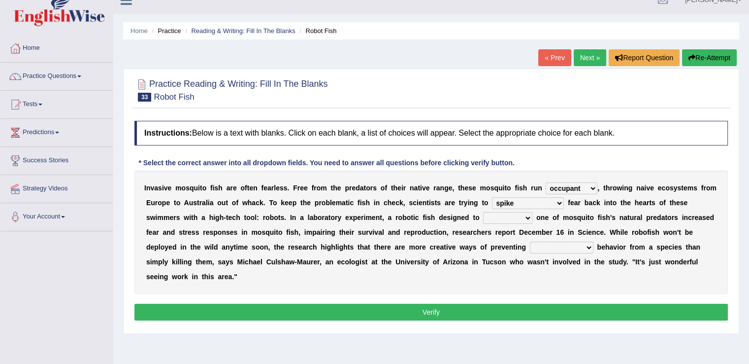
click at [520, 202] on select "accept spike strike drake" at bounding box center [528, 203] width 72 height 12
click at [487, 212] on select "bequest mimic battle conquest" at bounding box center [507, 218] width 49 height 12
select select "battle"
click at [483, 212] on select "bequest mimic battle conquest" at bounding box center [507, 218] width 49 height 12
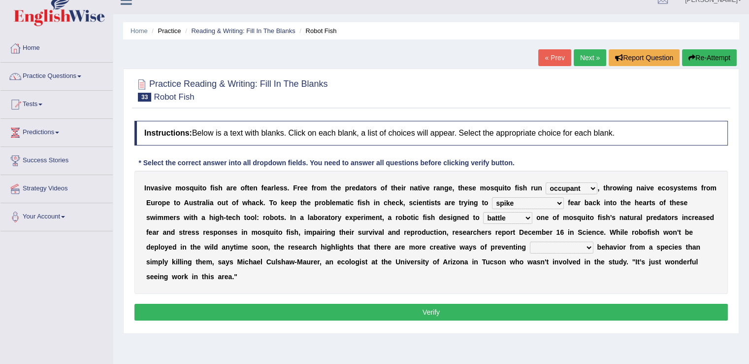
click at [537, 243] on select "unprivileged unprecedented uncharted unwanted" at bounding box center [562, 247] width 64 height 12
select select "unwanted"
click at [530, 241] on select "unprivileged unprecedented uncharted unwanted" at bounding box center [562, 247] width 64 height 12
click at [483, 304] on button "Verify" at bounding box center [431, 311] width 594 height 17
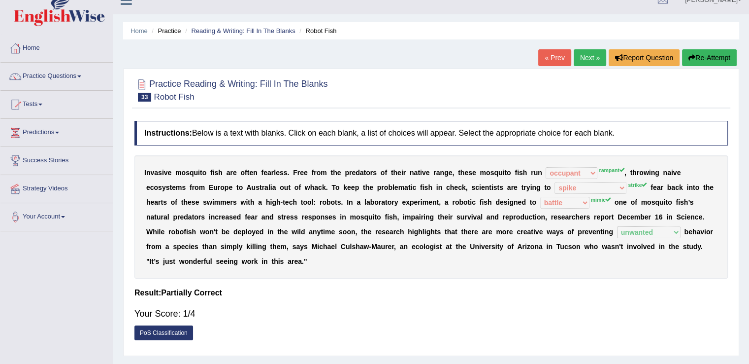
click at [582, 58] on link "Next »" at bounding box center [590, 57] width 33 height 17
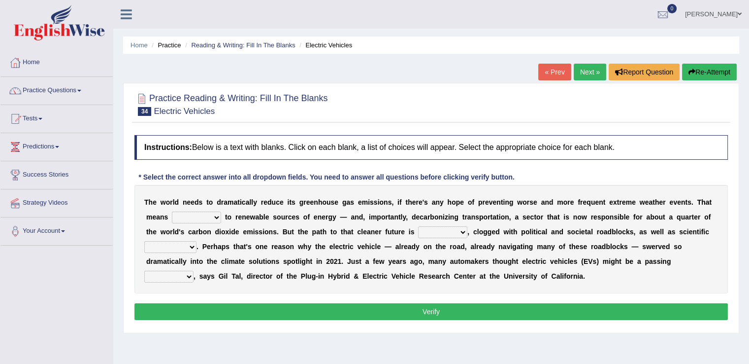
click at [219, 215] on select "grafting drafting crafting shifting" at bounding box center [196, 217] width 49 height 12
click at [215, 215] on select "grafting drafting crafting shifting" at bounding box center [196, 217] width 49 height 12
select select "shifting"
click at [172, 211] on select "grafting drafting crafting shifting" at bounding box center [196, 217] width 49 height 12
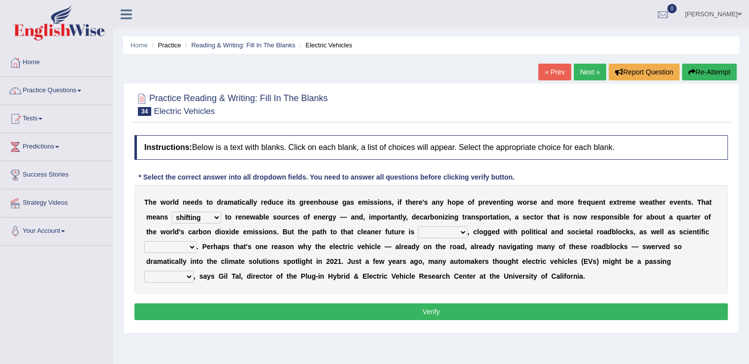
click at [462, 231] on select "daunting daunted daunt dauntless" at bounding box center [442, 232] width 49 height 12
select select "daunting"
click at [418, 226] on select "daunting daunted daunt dauntless" at bounding box center [442, 232] width 49 height 12
click at [193, 247] on select "spectacles obstacles tentacles receptacles" at bounding box center [170, 247] width 52 height 12
select select "obstacles"
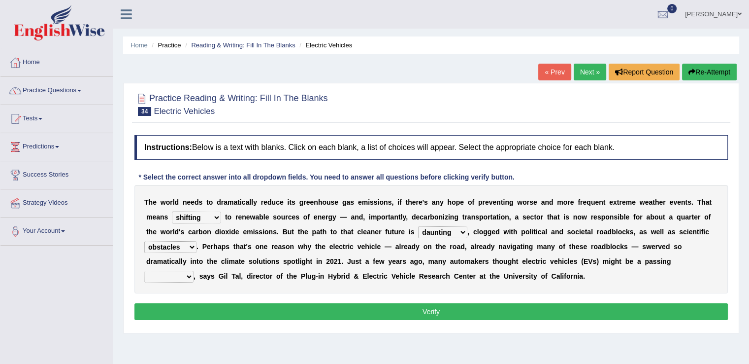
click at [144, 241] on select "spectacles obstacles tentacles receptacles" at bounding box center [170, 247] width 52 height 12
click at [189, 275] on select "fad gad tad lad" at bounding box center [168, 276] width 49 height 12
click at [360, 280] on div "T h e w o r l d n e e d s t o d r a m a t i c a l l y r e d u c e i t s g r e e…" at bounding box center [431, 239] width 594 height 108
click at [187, 272] on select "fad gad tad lad" at bounding box center [168, 276] width 49 height 12
click at [189, 270] on select "fad gad tad lad" at bounding box center [168, 276] width 49 height 12
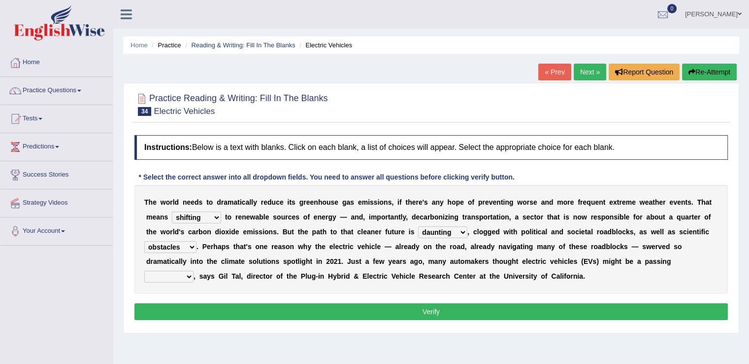
click at [188, 272] on select "fad gad tad lad" at bounding box center [168, 276] width 49 height 12
select select "tad"
click at [144, 270] on select "fad gad tad lad" at bounding box center [168, 276] width 49 height 12
click at [403, 307] on button "Verify" at bounding box center [431, 311] width 594 height 17
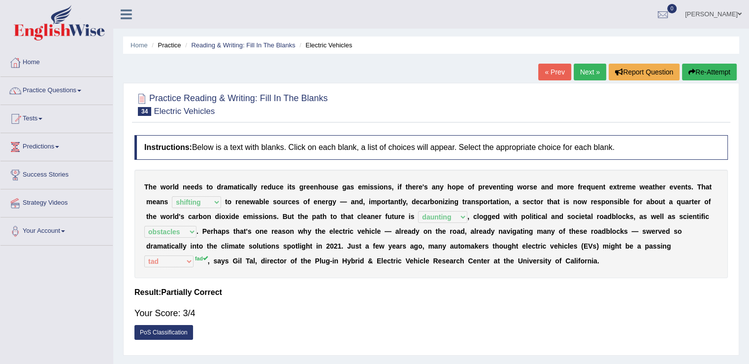
click at [589, 70] on link "Next »" at bounding box center [590, 72] width 33 height 17
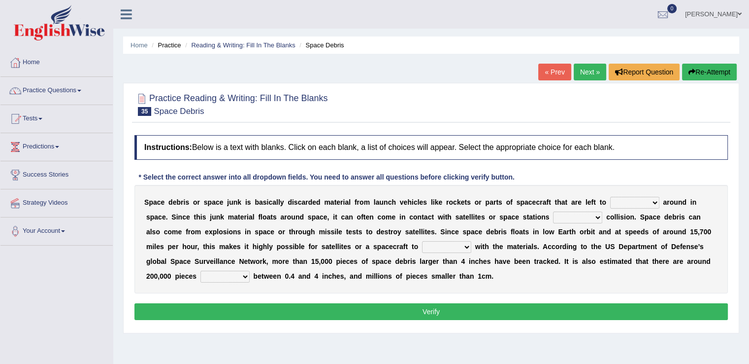
click at [653, 200] on select "twist center roam loll" at bounding box center [634, 203] width 49 height 12
select select "roam"
click at [610, 197] on select "twist center roam loll" at bounding box center [634, 203] width 49 height 12
click at [636, 198] on select "twist center roam loll" at bounding box center [634, 203] width 49 height 12
click at [610, 197] on select "twist center roam loll" at bounding box center [634, 203] width 49 height 12
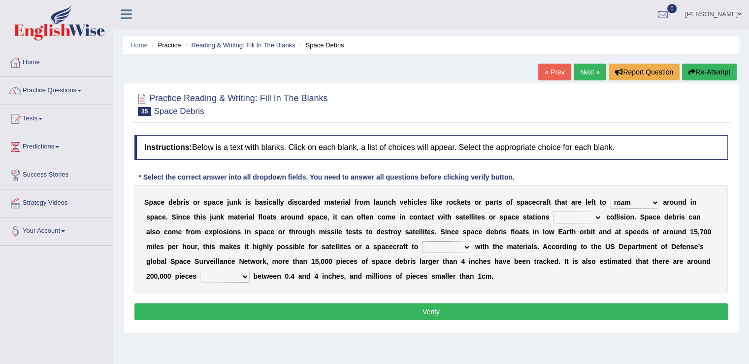
click at [594, 214] on select "risks risk risked risking" at bounding box center [577, 217] width 49 height 12
select select "risking"
click at [553, 211] on select "risks risk risked risking" at bounding box center [577, 217] width 49 height 12
click at [446, 246] on select "collect collate collide collocate" at bounding box center [446, 247] width 49 height 12
select select "collide"
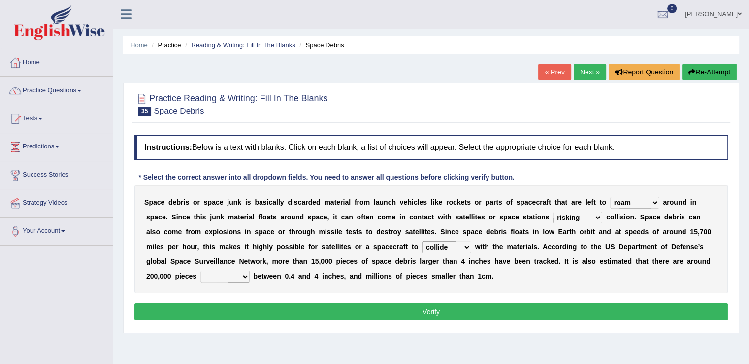
click at [422, 241] on select "collect collate collide collocate" at bounding box center [446, 247] width 49 height 12
click at [213, 273] on select "sized sizing size sizes" at bounding box center [224, 276] width 49 height 12
select select "sized"
click at [200, 270] on select "sized sizing size sizes" at bounding box center [224, 276] width 49 height 12
click at [332, 303] on button "Verify" at bounding box center [431, 311] width 594 height 17
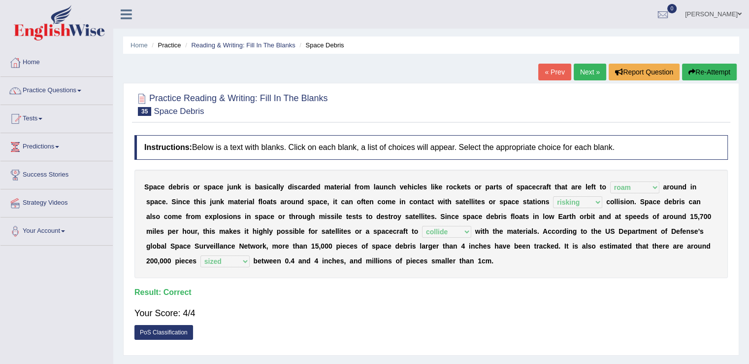
click at [373, 302] on div "Your Score: 4/4" at bounding box center [431, 313] width 594 height 24
click at [81, 90] on span at bounding box center [79, 91] width 4 height 2
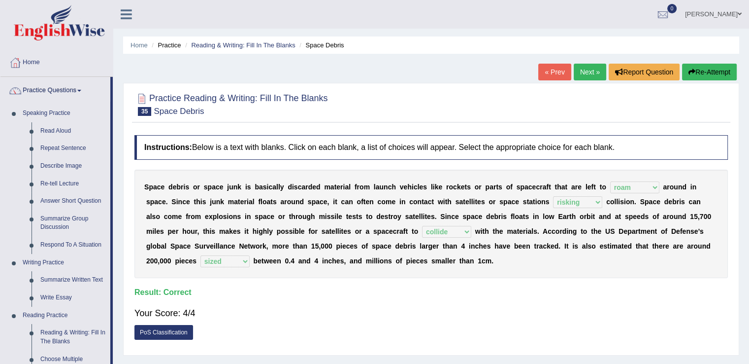
click at [112, 193] on li "Practice Questions Speaking Practice Read Aloud Repeat Sentence Describe Image …" at bounding box center [56, 354] width 112 height 554
drag, startPoint x: 112, startPoint y: 193, endPoint x: 242, endPoint y: 143, distance: 138.8
click at [110, 193] on link "Answer Short Question" at bounding box center [73, 201] width 74 height 18
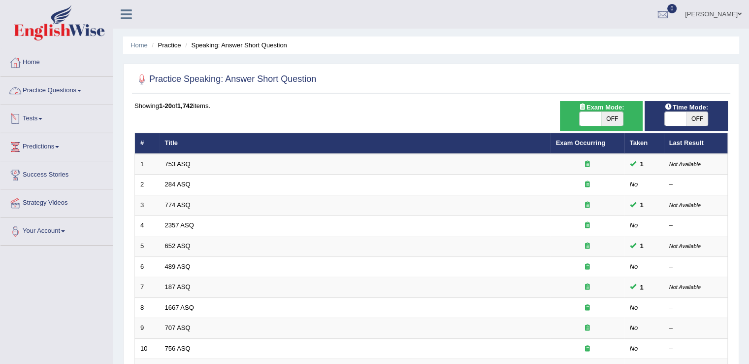
click at [79, 90] on link "Practice Questions" at bounding box center [56, 89] width 112 height 25
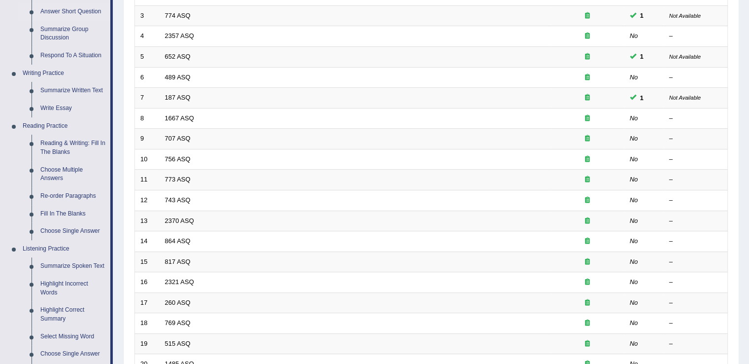
scroll to position [190, 0]
click at [57, 210] on link "Fill In The Blanks" at bounding box center [73, 213] width 74 height 18
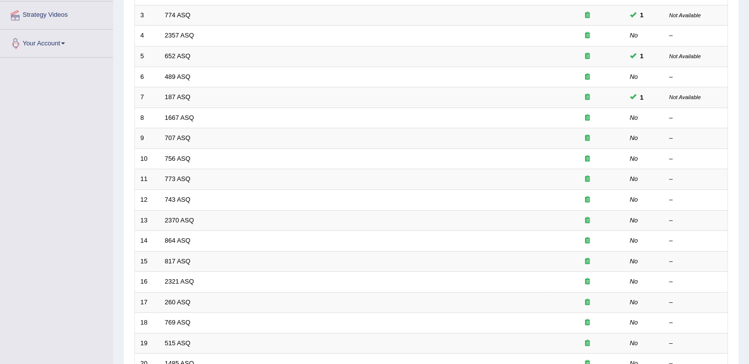
scroll to position [286, 0]
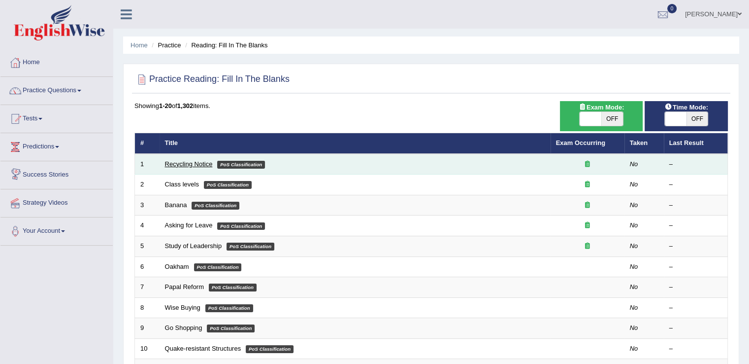
click at [194, 164] on link "Recycling Notice" at bounding box center [189, 163] width 48 height 7
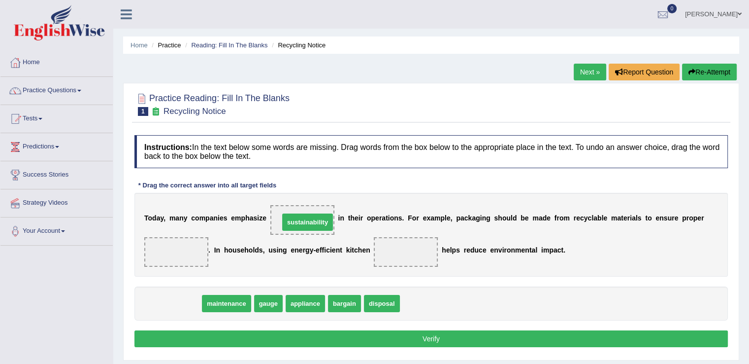
drag, startPoint x: 189, startPoint y: 300, endPoint x: 322, endPoint y: 219, distance: 155.4
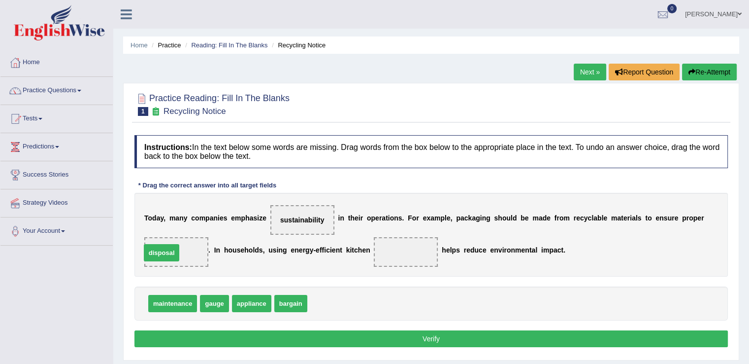
drag, startPoint x: 338, startPoint y: 297, endPoint x: 173, endPoint y: 247, distance: 172.5
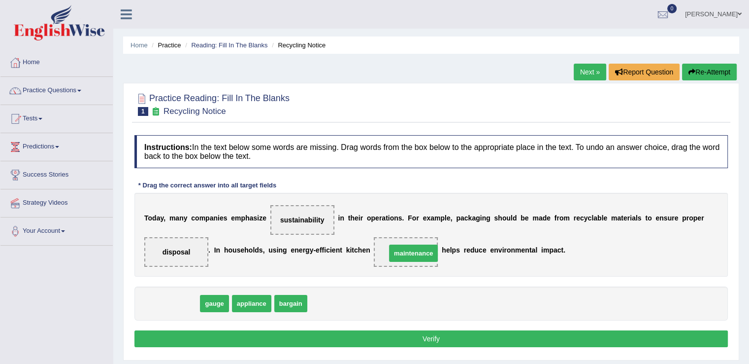
drag, startPoint x: 181, startPoint y: 304, endPoint x: 421, endPoint y: 254, distance: 245.6
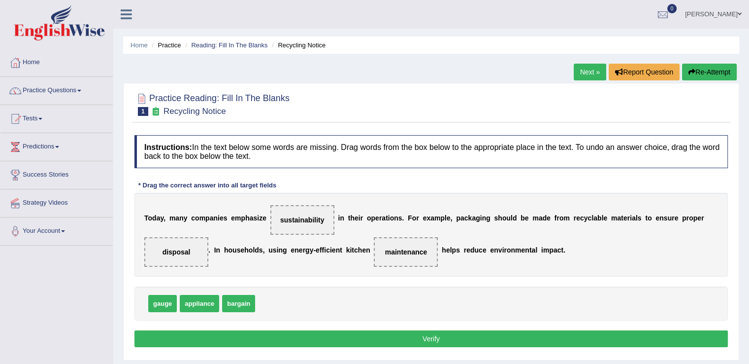
click at [456, 333] on button "Verify" at bounding box center [431, 338] width 594 height 17
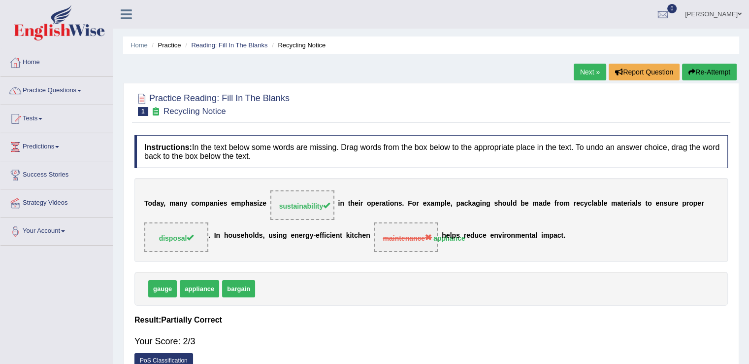
click at [596, 72] on link "Next »" at bounding box center [590, 72] width 33 height 17
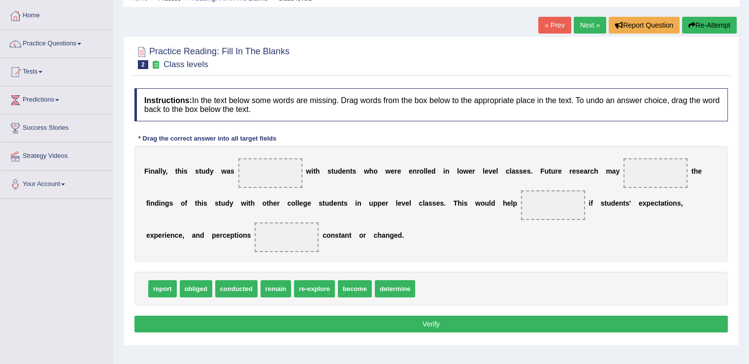
scroll to position [54, 0]
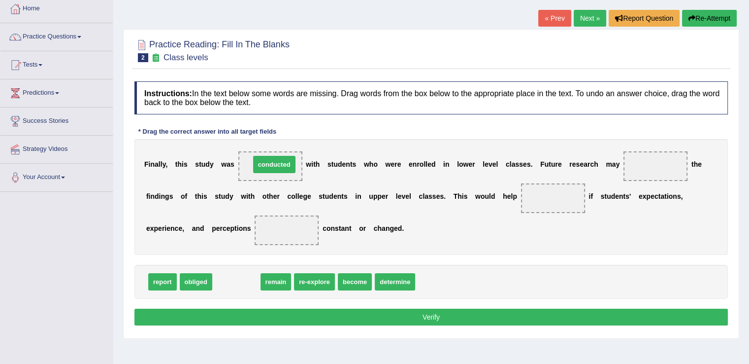
drag, startPoint x: 236, startPoint y: 274, endPoint x: 274, endPoint y: 157, distance: 122.6
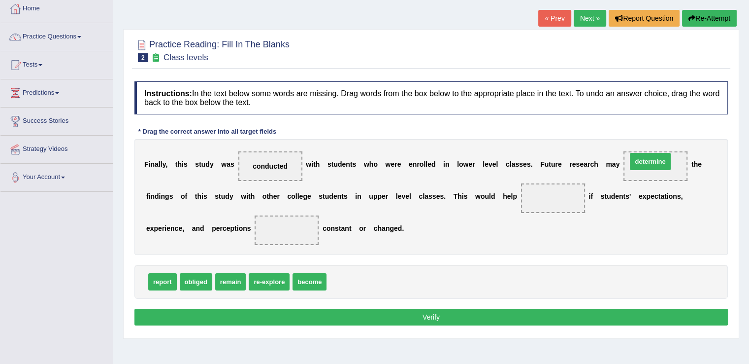
drag, startPoint x: 344, startPoint y: 277, endPoint x: 649, endPoint y: 158, distance: 327.8
click at [317, 275] on span "become" at bounding box center [310, 281] width 34 height 17
drag, startPoint x: 166, startPoint y: 278, endPoint x: 561, endPoint y: 194, distance: 403.4
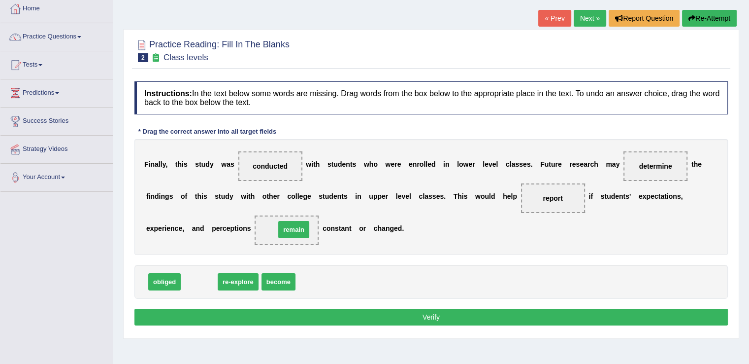
drag, startPoint x: 198, startPoint y: 280, endPoint x: 292, endPoint y: 229, distance: 107.1
click at [426, 310] on button "Verify" at bounding box center [431, 316] width 594 height 17
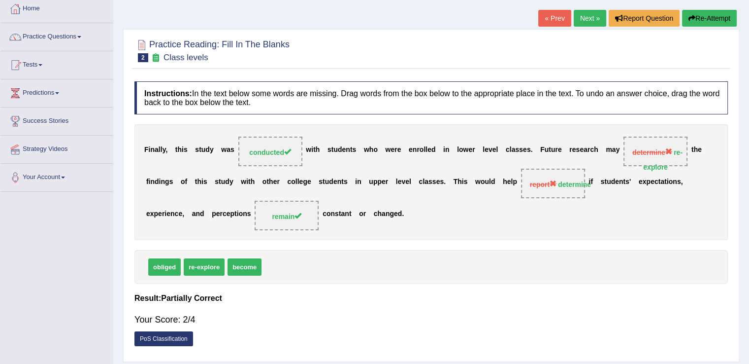
click at [591, 15] on link "Next »" at bounding box center [590, 18] width 33 height 17
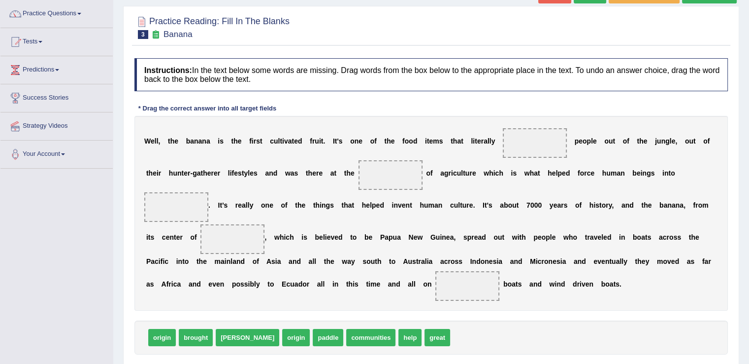
scroll to position [82, 0]
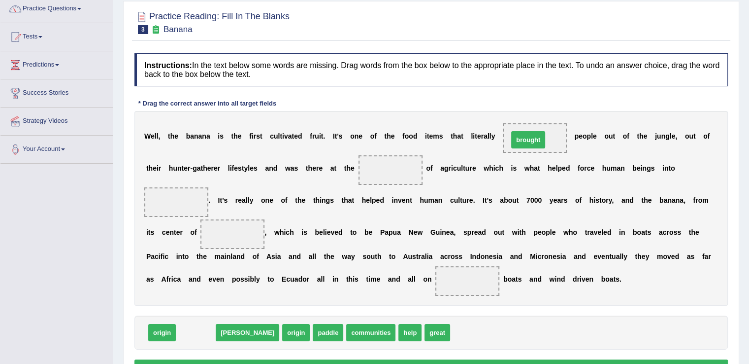
drag, startPoint x: 189, startPoint y: 331, endPoint x: 522, endPoint y: 138, distance: 384.3
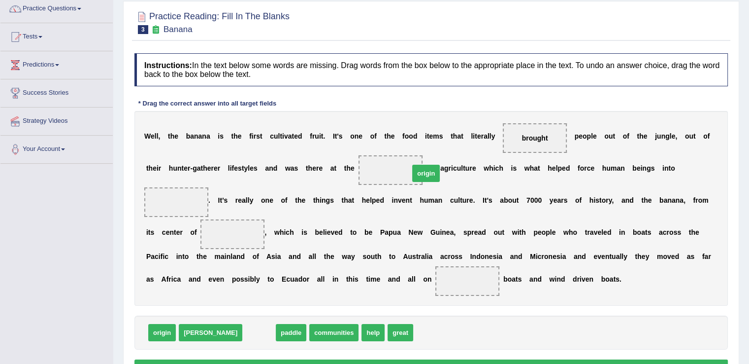
drag, startPoint x: 225, startPoint y: 327, endPoint x: 392, endPoint y: 168, distance: 230.7
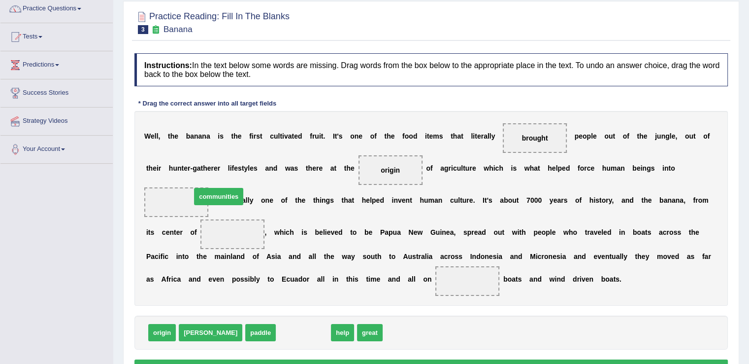
drag, startPoint x: 284, startPoint y: 328, endPoint x: 197, endPoint y: 192, distance: 161.1
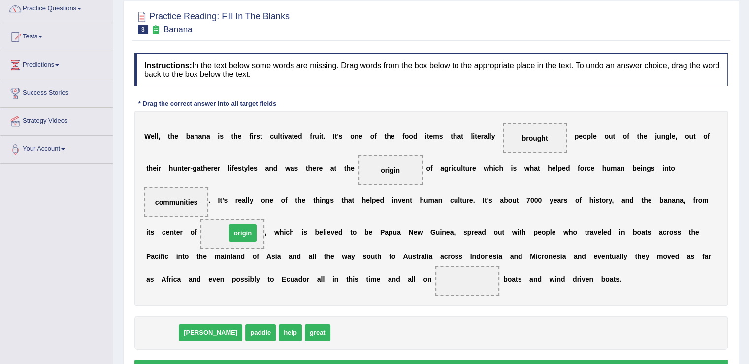
drag, startPoint x: 160, startPoint y: 332, endPoint x: 240, endPoint y: 233, distance: 127.5
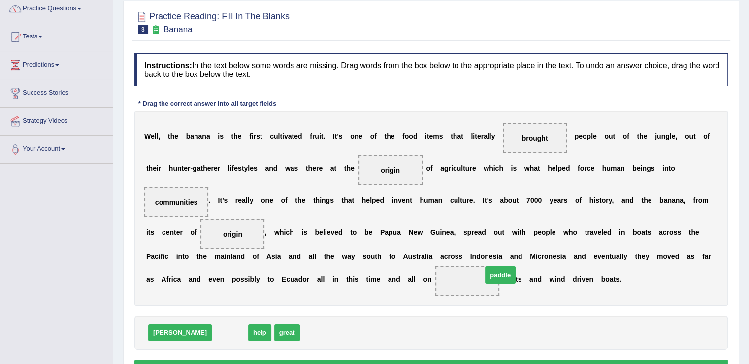
drag, startPoint x: 199, startPoint y: 332, endPoint x: 468, endPoint y: 275, distance: 275.7
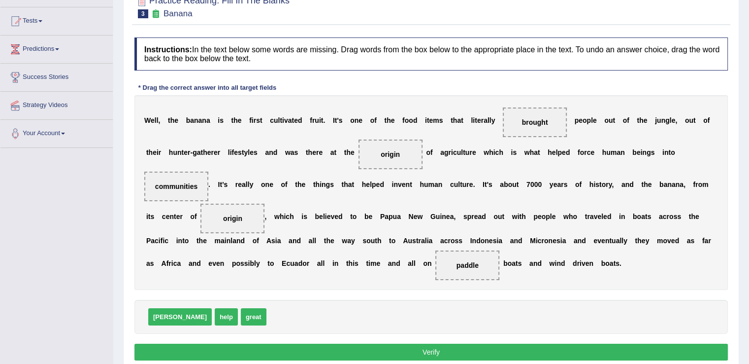
scroll to position [110, 0]
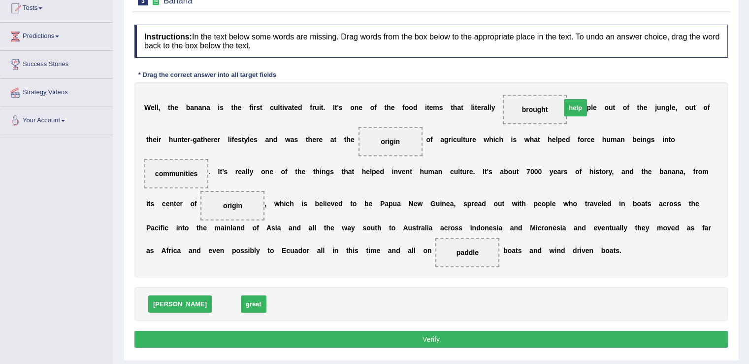
drag, startPoint x: 185, startPoint y: 298, endPoint x: 534, endPoint y: 101, distance: 400.8
click at [465, 336] on button "Verify" at bounding box center [431, 339] width 594 height 17
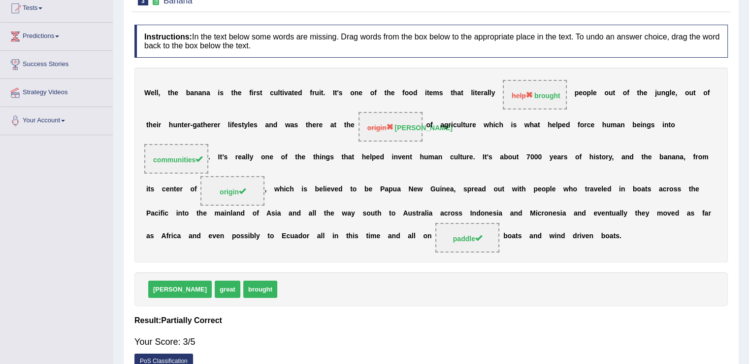
scroll to position [0, 0]
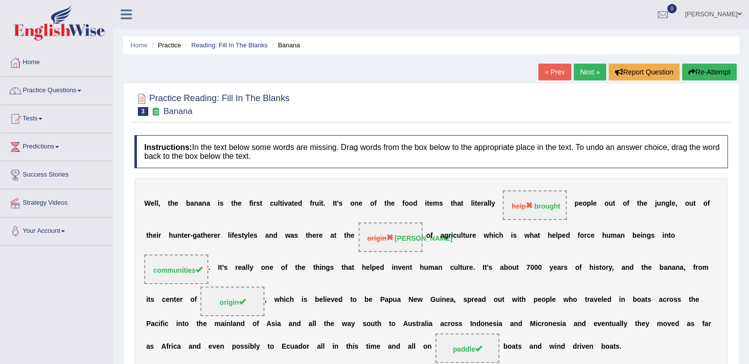
click at [581, 76] on link "Next »" at bounding box center [590, 72] width 33 height 17
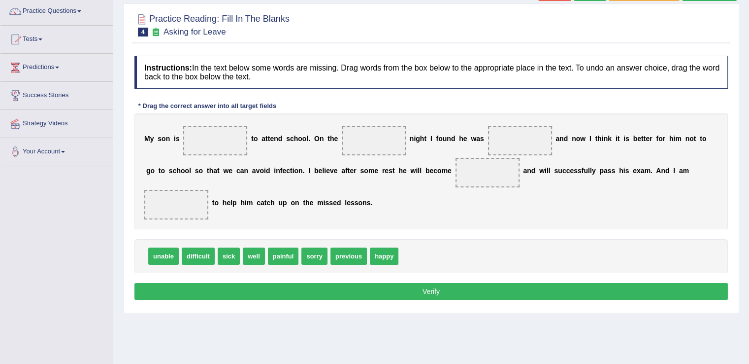
scroll to position [83, 0]
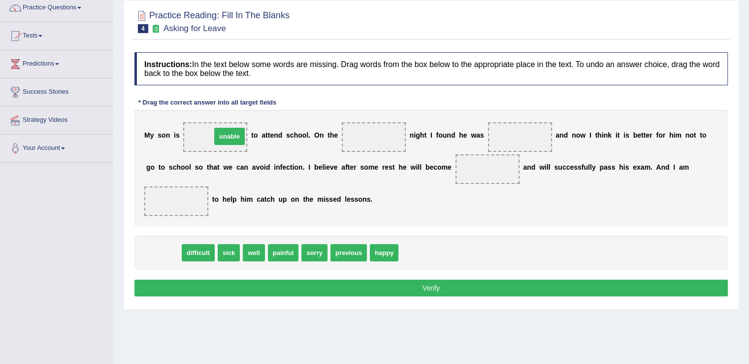
drag, startPoint x: 156, startPoint y: 245, endPoint x: 221, endPoint y: 129, distance: 133.6
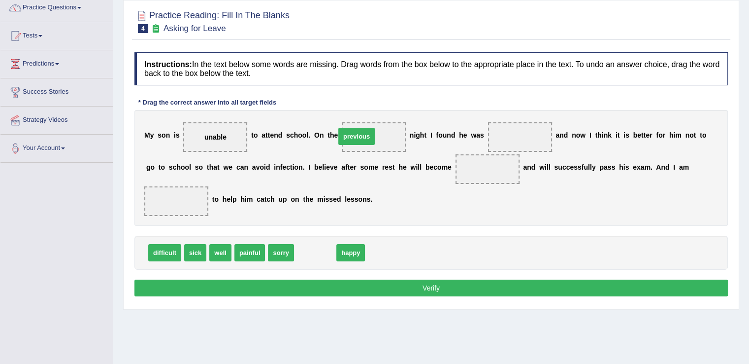
drag, startPoint x: 322, startPoint y: 252, endPoint x: 365, endPoint y: 136, distance: 123.3
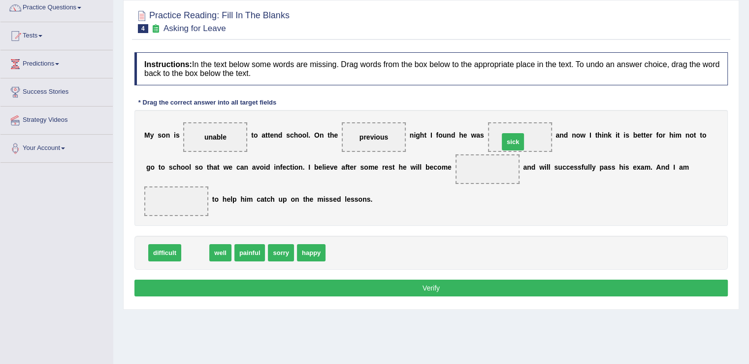
drag, startPoint x: 187, startPoint y: 251, endPoint x: 504, endPoint y: 138, distance: 336.5
drag, startPoint x: 189, startPoint y: 252, endPoint x: 483, endPoint y: 166, distance: 306.5
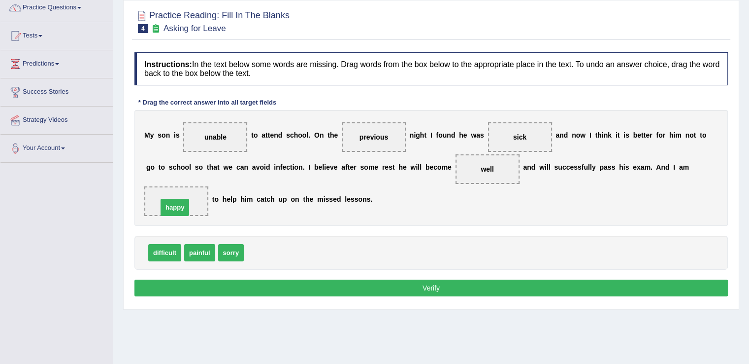
drag, startPoint x: 262, startPoint y: 253, endPoint x: 175, endPoint y: 207, distance: 97.6
click at [384, 287] on button "Verify" at bounding box center [431, 287] width 594 height 17
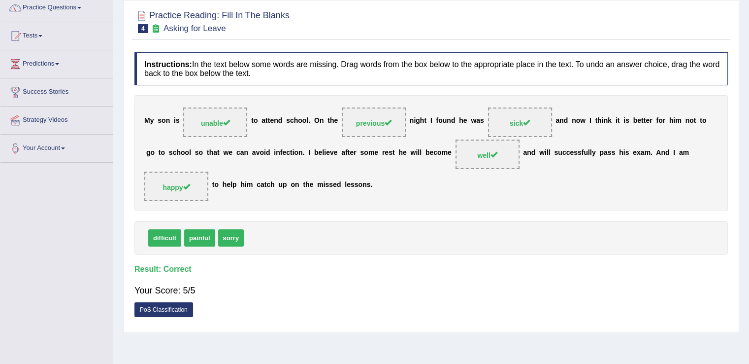
scroll to position [0, 0]
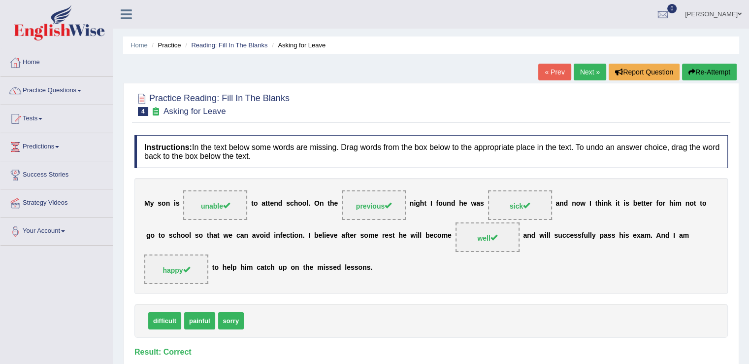
click at [575, 73] on link "Next »" at bounding box center [590, 72] width 33 height 17
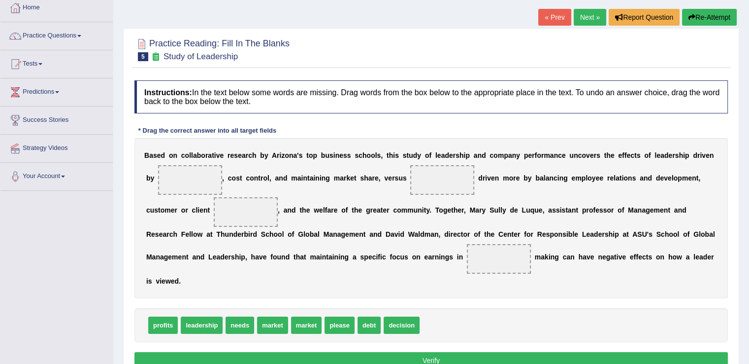
scroll to position [57, 0]
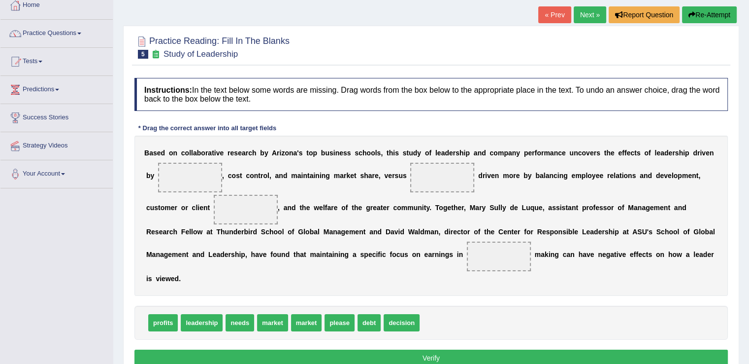
drag, startPoint x: 754, startPoint y: 135, endPoint x: 756, endPoint y: 174, distance: 39.0
click at [749, 174] on html "Toggle navigation Home Practice Questions Speaking Practice Read Aloud Repeat S…" at bounding box center [374, 125] width 749 height 364
drag, startPoint x: 161, startPoint y: 318, endPoint x: 193, endPoint y: 169, distance: 152.2
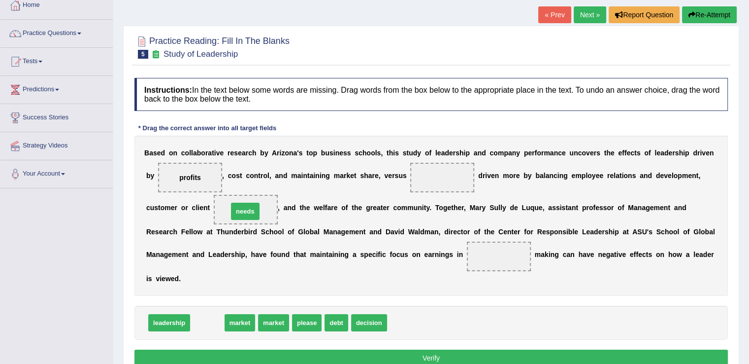
drag, startPoint x: 214, startPoint y: 321, endPoint x: 252, endPoint y: 210, distance: 117.6
click at [187, 170] on span "profits" at bounding box center [190, 178] width 64 height 30
drag, startPoint x: 187, startPoint y: 170, endPoint x: 277, endPoint y: 198, distance: 94.7
click at [437, 242] on div "B a s e d o n c o l l a b o r a t i v e r e s e a r c h b y A r i z o n a ' s t…" at bounding box center [431, 215] width 594 height 160
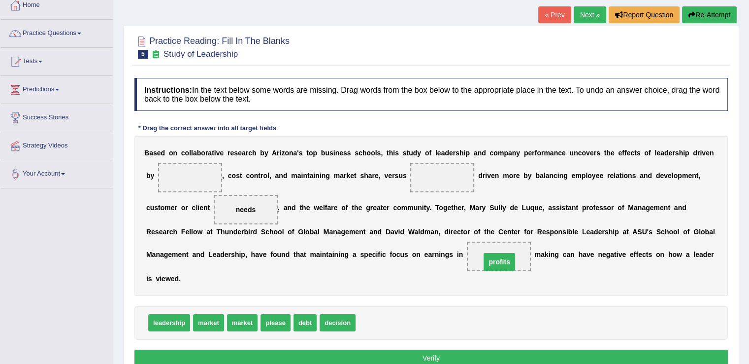
drag, startPoint x: 185, startPoint y: 173, endPoint x: 495, endPoint y: 257, distance: 320.6
drag, startPoint x: 339, startPoint y: 316, endPoint x: 512, endPoint y: 254, distance: 183.7
drag, startPoint x: 331, startPoint y: 322, endPoint x: 198, endPoint y: 178, distance: 195.6
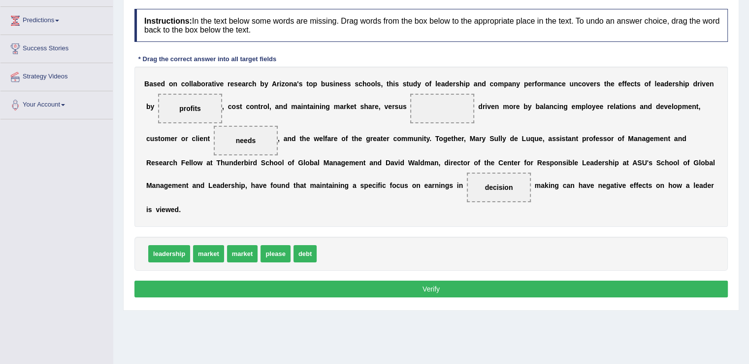
scroll to position [132, 0]
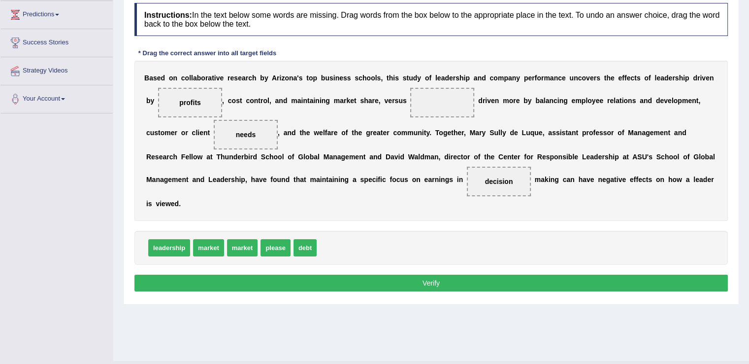
click at [384, 280] on button "Verify" at bounding box center [431, 282] width 594 height 17
drag, startPoint x: 212, startPoint y: 245, endPoint x: 442, endPoint y: 98, distance: 273.2
click at [454, 284] on button "Verify" at bounding box center [431, 282] width 594 height 17
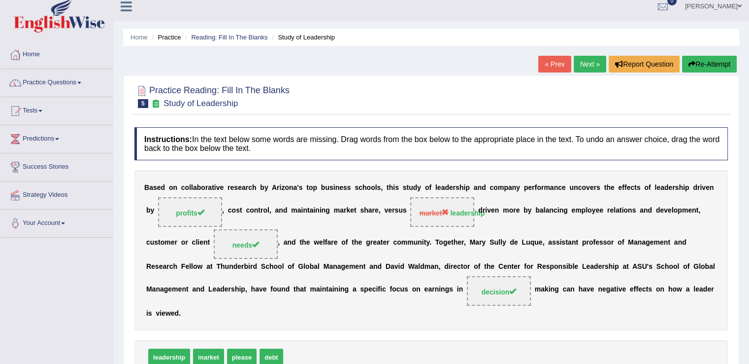
scroll to position [0, 0]
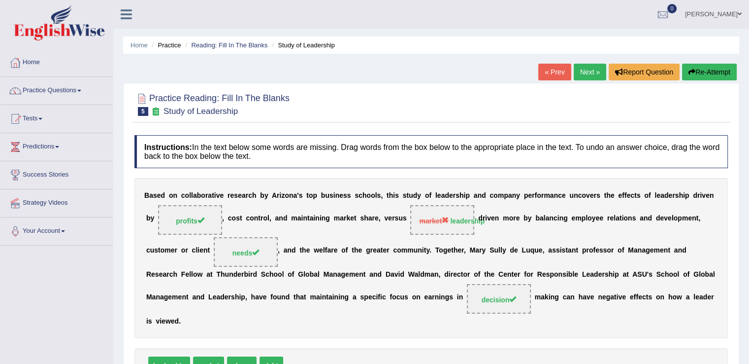
click at [577, 71] on link "Next »" at bounding box center [590, 72] width 33 height 17
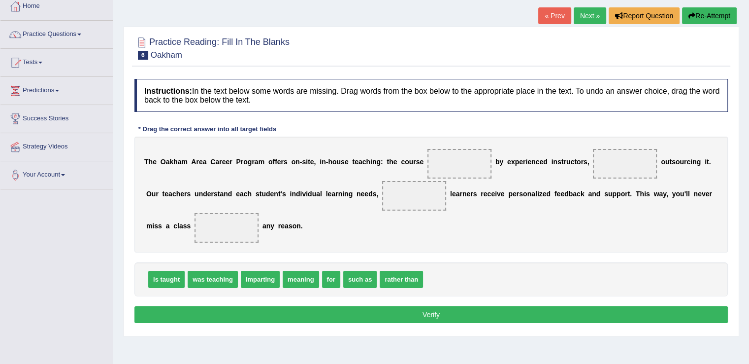
scroll to position [58, 0]
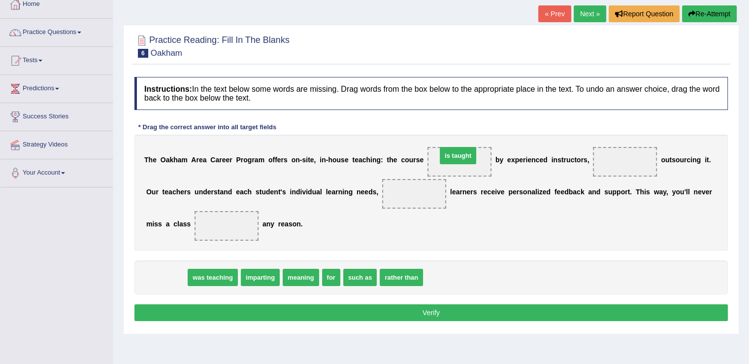
drag, startPoint x: 172, startPoint y: 270, endPoint x: 463, endPoint y: 152, distance: 314.2
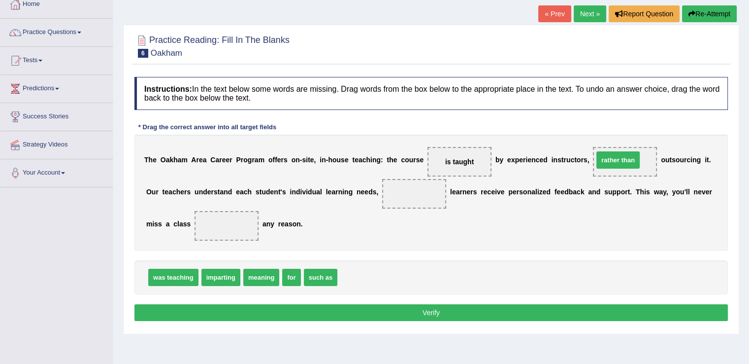
drag, startPoint x: 371, startPoint y: 278, endPoint x: 630, endPoint y: 162, distance: 283.1
drag, startPoint x: 259, startPoint y: 274, endPoint x: 406, endPoint y: 189, distance: 170.4
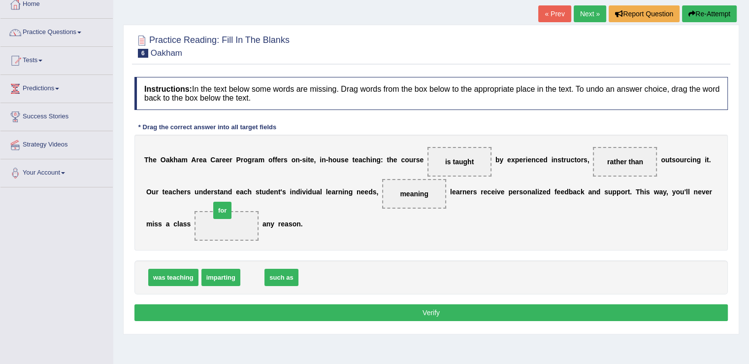
drag, startPoint x: 250, startPoint y: 273, endPoint x: 238, endPoint y: 229, distance: 46.0
click at [238, 229] on span "for" at bounding box center [227, 226] width 64 height 30
click at [495, 308] on button "Verify" at bounding box center [431, 312] width 594 height 17
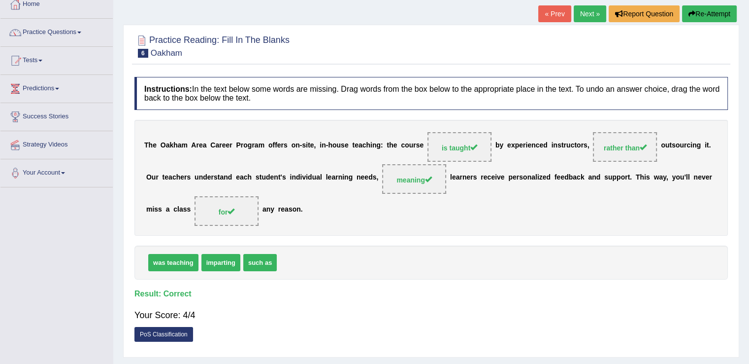
click at [593, 20] on link "Next »" at bounding box center [590, 13] width 33 height 17
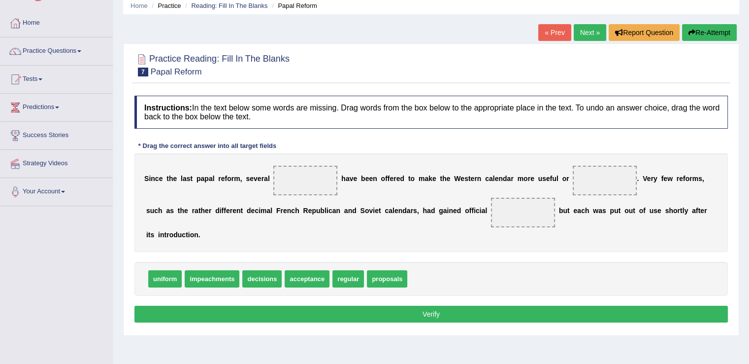
scroll to position [41, 0]
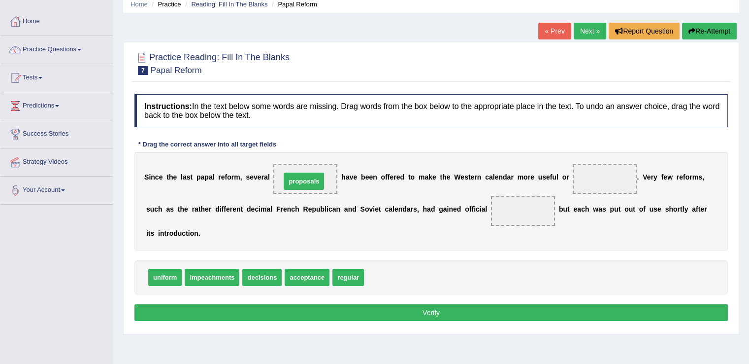
drag, startPoint x: 397, startPoint y: 276, endPoint x: 311, endPoint y: 179, distance: 129.5
drag, startPoint x: 167, startPoint y: 274, endPoint x: 594, endPoint y: 175, distance: 437.9
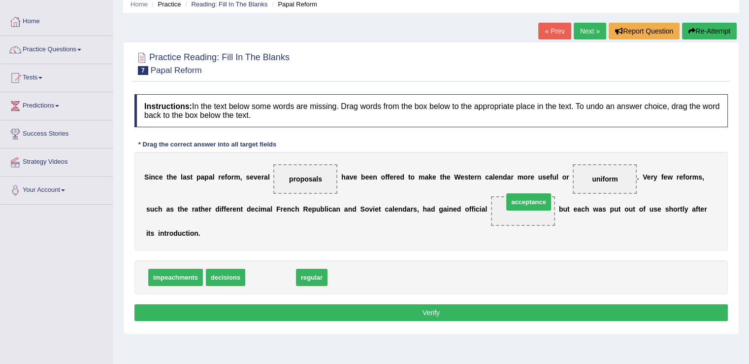
drag, startPoint x: 279, startPoint y: 274, endPoint x: 534, endPoint y: 201, distance: 265.4
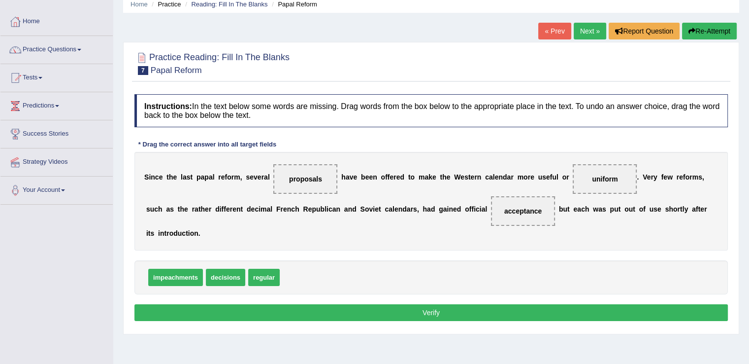
click at [471, 308] on button "Verify" at bounding box center [431, 312] width 594 height 17
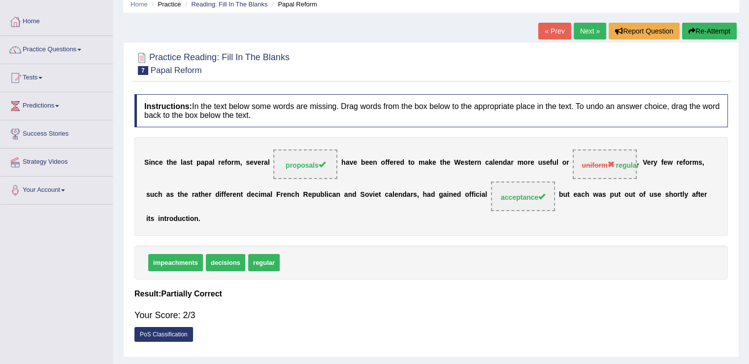
click at [583, 24] on link "Next »" at bounding box center [590, 31] width 33 height 17
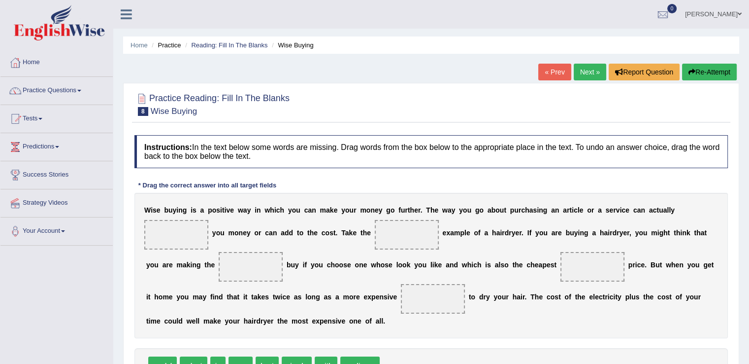
scroll to position [72, 0]
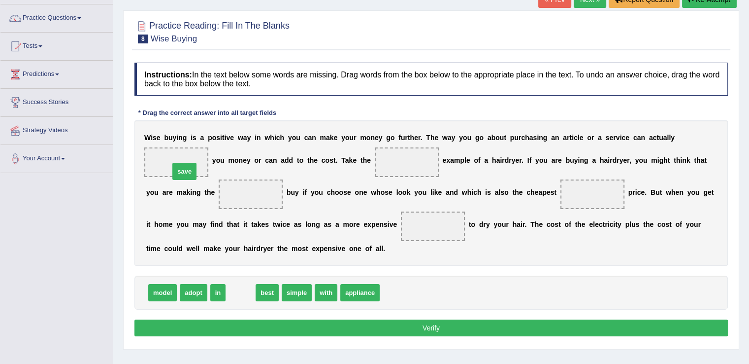
drag, startPoint x: 240, startPoint y: 294, endPoint x: 184, endPoint y: 172, distance: 134.2
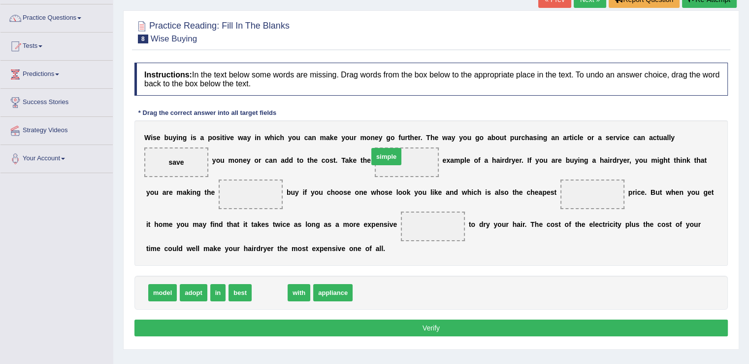
drag, startPoint x: 266, startPoint y: 290, endPoint x: 383, endPoint y: 154, distance: 179.2
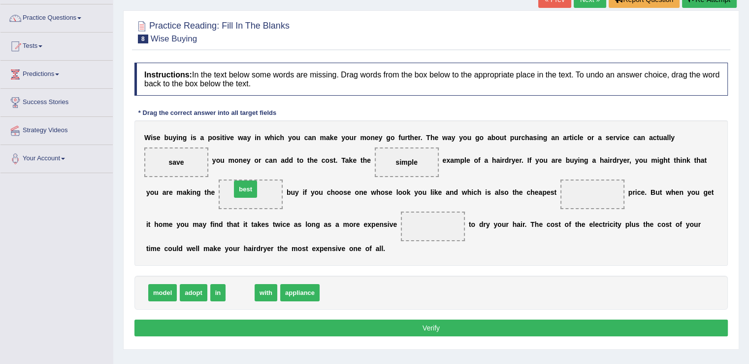
drag, startPoint x: 236, startPoint y: 290, endPoint x: 242, endPoint y: 187, distance: 103.1
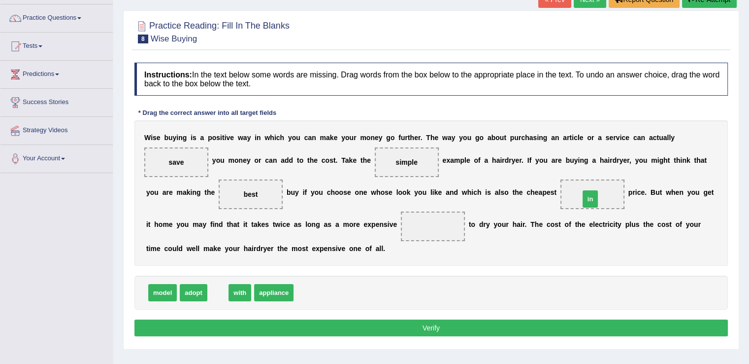
drag, startPoint x: 216, startPoint y: 290, endPoint x: 589, endPoint y: 196, distance: 384.9
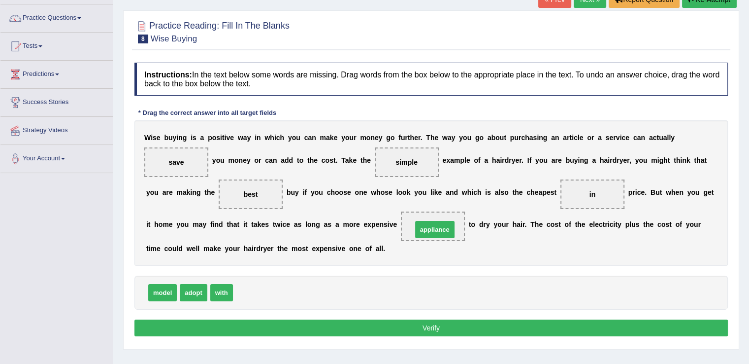
drag, startPoint x: 247, startPoint y: 293, endPoint x: 426, endPoint y: 229, distance: 189.9
click at [428, 322] on button "Verify" at bounding box center [431, 327] width 594 height 17
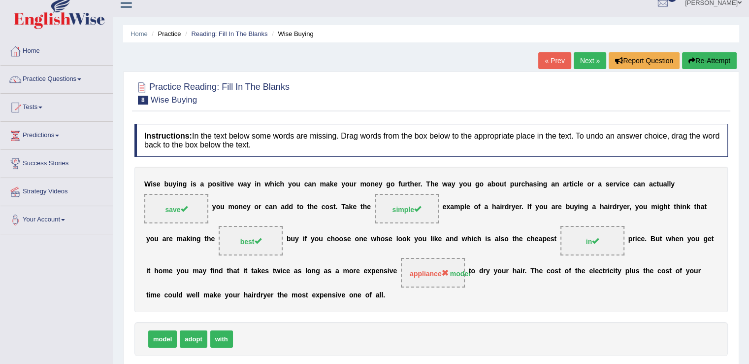
scroll to position [11, 0]
click at [593, 62] on link "Next »" at bounding box center [590, 61] width 33 height 17
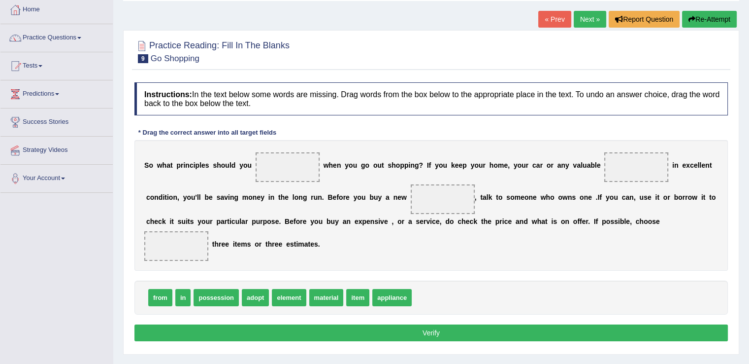
scroll to position [67, 0]
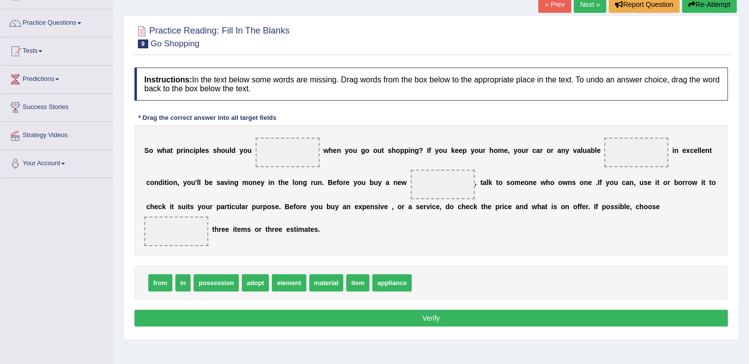
click at [749, 176] on html "Toggle navigation Home Practice Questions Speaking Practice Read Aloud Repeat S…" at bounding box center [374, 115] width 749 height 364
drag, startPoint x: 258, startPoint y: 283, endPoint x: 278, endPoint y: 157, distance: 127.8
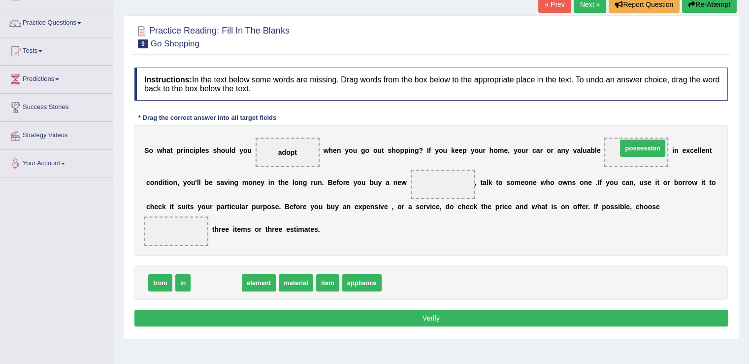
drag, startPoint x: 213, startPoint y: 283, endPoint x: 639, endPoint y: 148, distance: 446.3
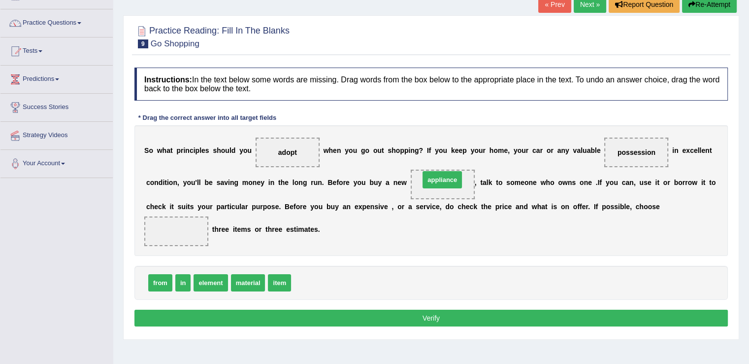
drag, startPoint x: 319, startPoint y: 281, endPoint x: 447, endPoint y: 178, distance: 164.7
drag, startPoint x: 159, startPoint y: 278, endPoint x: 178, endPoint y: 224, distance: 58.1
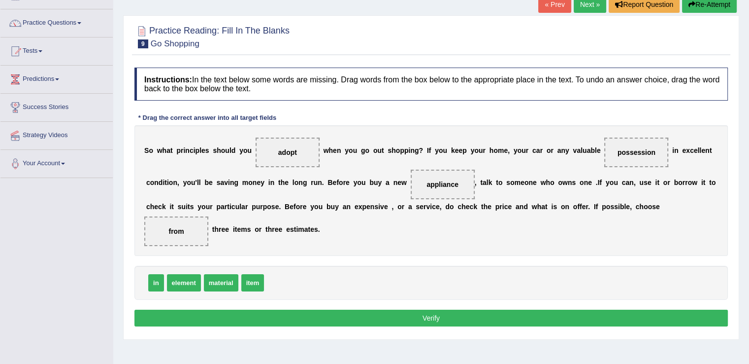
click at [422, 320] on button "Verify" at bounding box center [431, 317] width 594 height 17
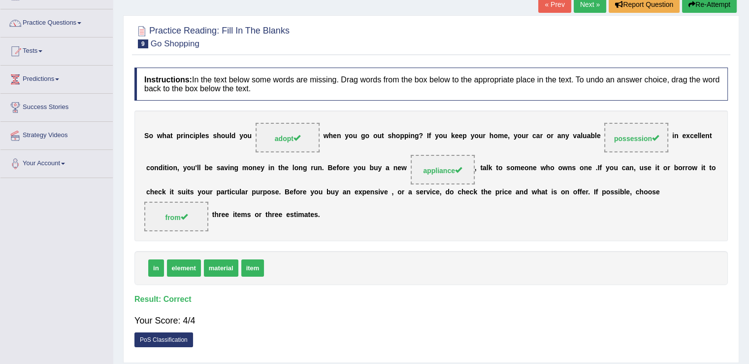
click at [575, 2] on link "Next »" at bounding box center [590, 4] width 33 height 17
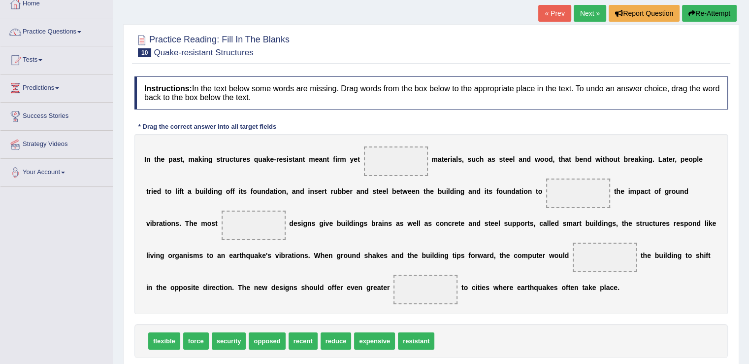
scroll to position [80, 0]
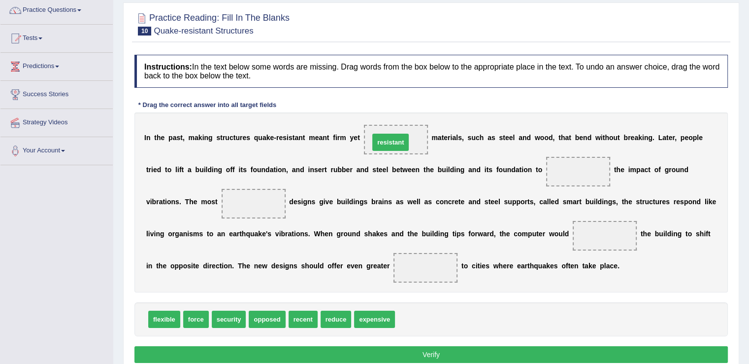
drag, startPoint x: 414, startPoint y: 314, endPoint x: 388, endPoint y: 137, distance: 178.7
drag, startPoint x: 400, startPoint y: 139, endPoint x: 409, endPoint y: 136, distance: 9.3
drag, startPoint x: 335, startPoint y: 314, endPoint x: 569, endPoint y: 172, distance: 273.6
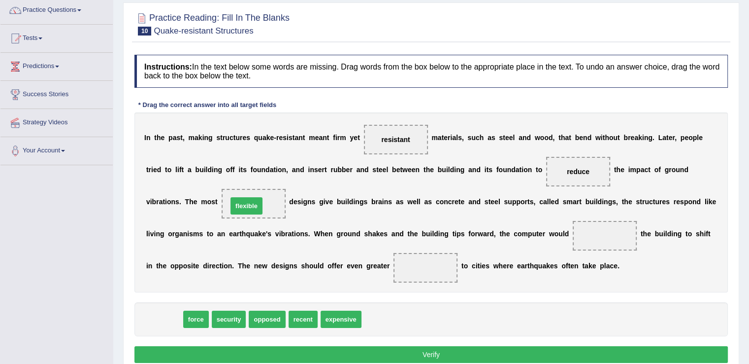
drag, startPoint x: 172, startPoint y: 318, endPoint x: 254, endPoint y: 203, distance: 141.2
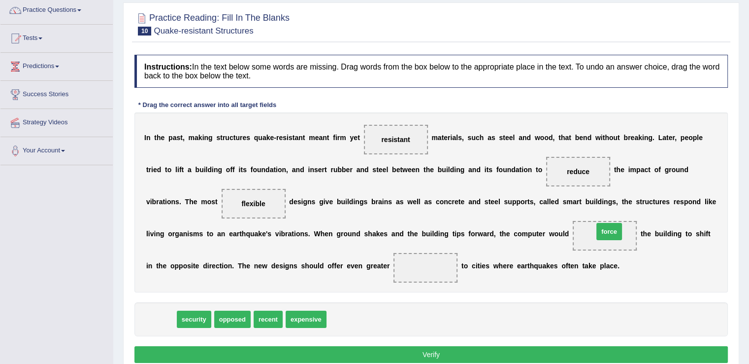
drag, startPoint x: 167, startPoint y: 321, endPoint x: 613, endPoint y: 235, distance: 454.0
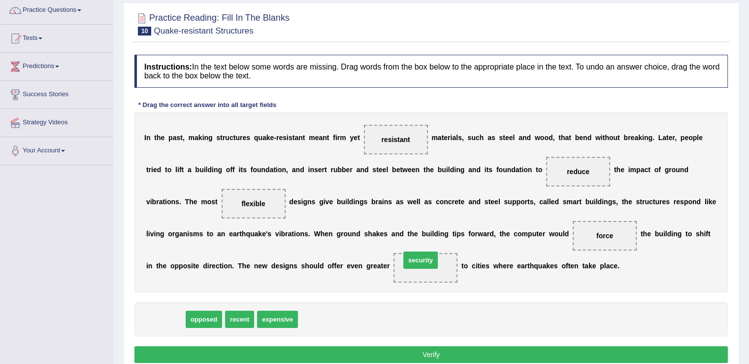
drag, startPoint x: 167, startPoint y: 317, endPoint x: 424, endPoint y: 259, distance: 262.7
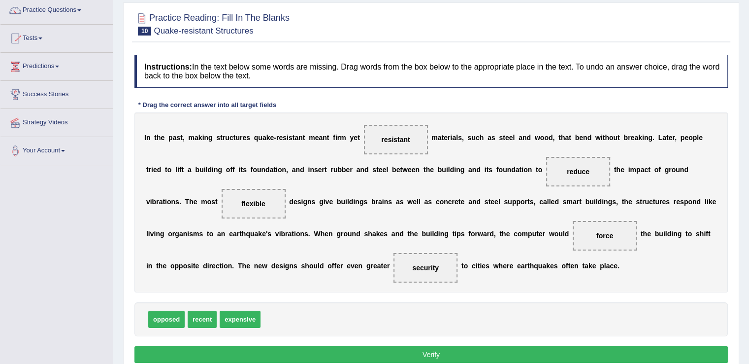
click at [479, 349] on button "Verify" at bounding box center [431, 354] width 594 height 17
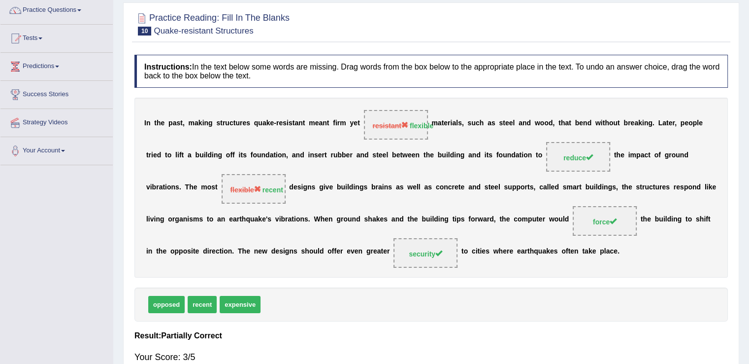
scroll to position [0, 0]
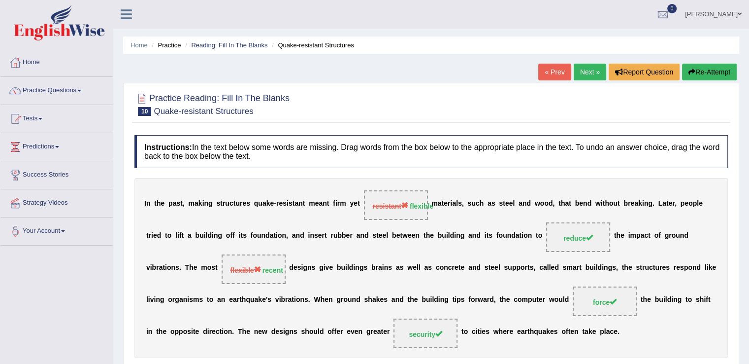
click at [587, 78] on link "Next »" at bounding box center [590, 72] width 33 height 17
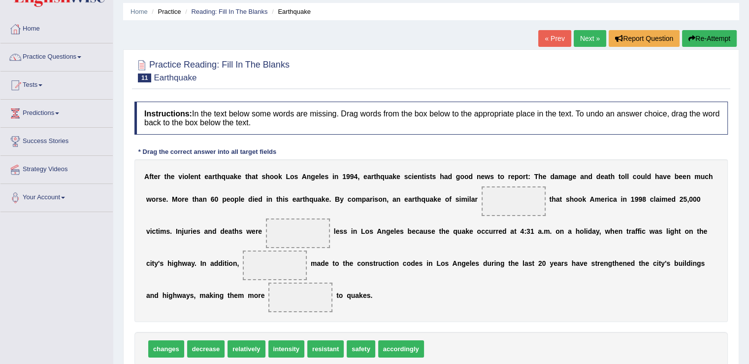
scroll to position [63, 0]
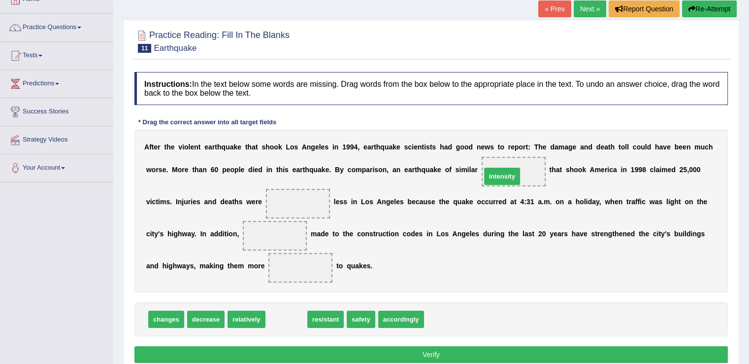
drag, startPoint x: 293, startPoint y: 318, endPoint x: 508, endPoint y: 175, distance: 258.8
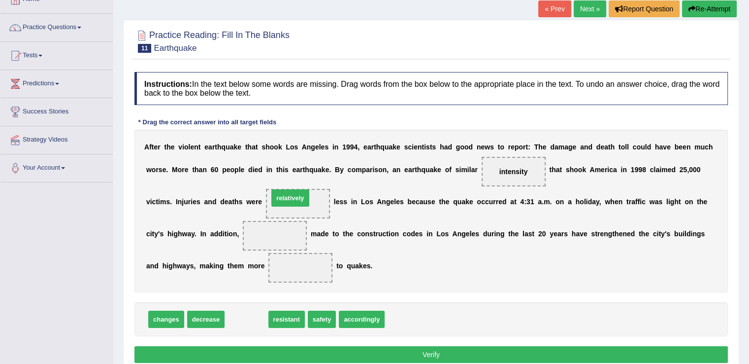
drag, startPoint x: 250, startPoint y: 320, endPoint x: 297, endPoint y: 201, distance: 127.4
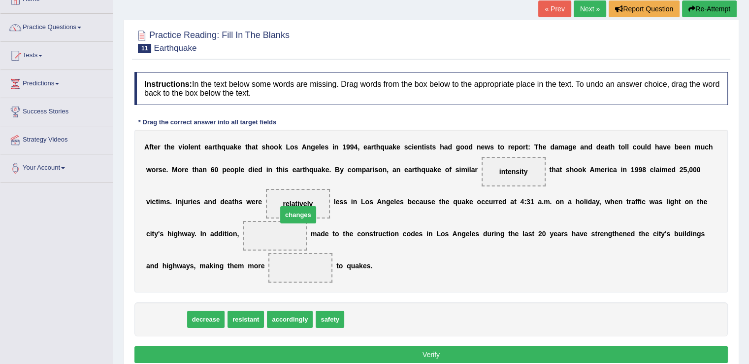
drag, startPoint x: 156, startPoint y: 316, endPoint x: 284, endPoint y: 225, distance: 157.5
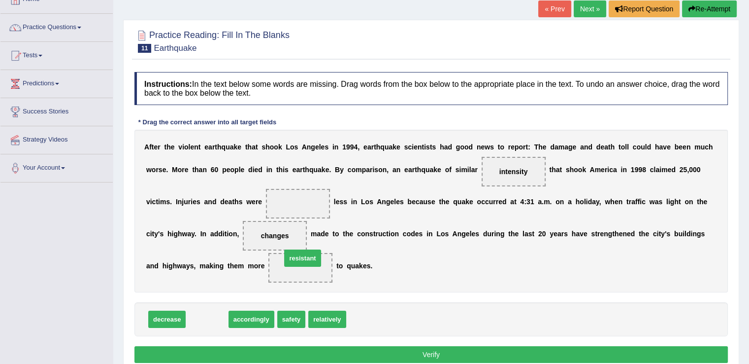
drag, startPoint x: 208, startPoint y: 315, endPoint x: 300, endPoint y: 255, distance: 110.0
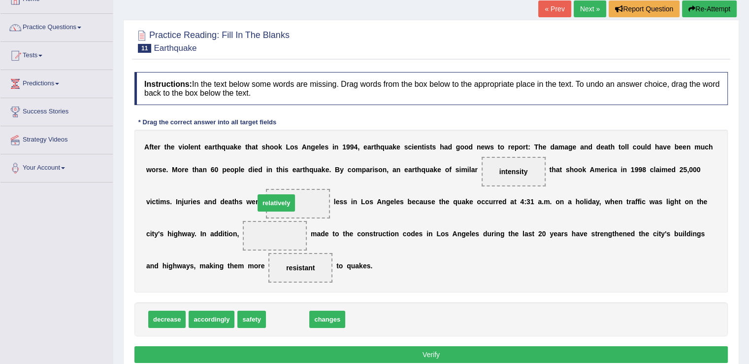
drag, startPoint x: 295, startPoint y: 312, endPoint x: 284, endPoint y: 196, distance: 116.8
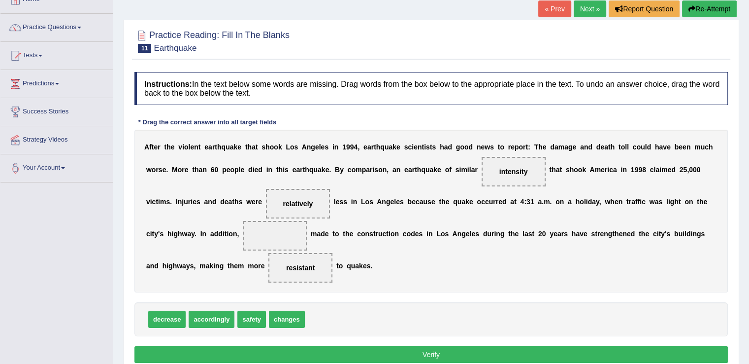
click at [382, 355] on button "Verify" at bounding box center [431, 354] width 594 height 17
drag, startPoint x: 285, startPoint y: 316, endPoint x: 268, endPoint y: 222, distance: 96.0
drag, startPoint x: 288, startPoint y: 318, endPoint x: 299, endPoint y: 203, distance: 115.4
click at [437, 355] on button "Verify" at bounding box center [431, 354] width 594 height 17
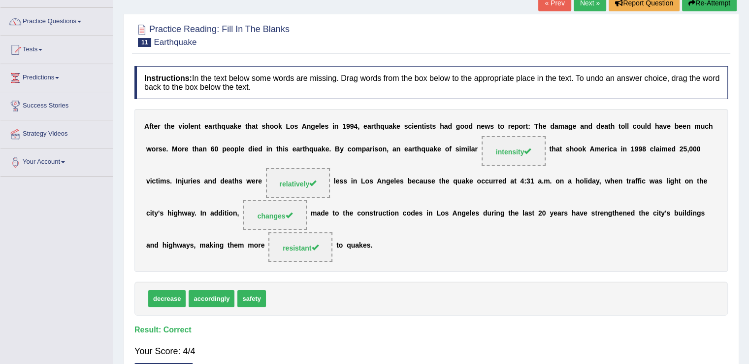
scroll to position [46, 0]
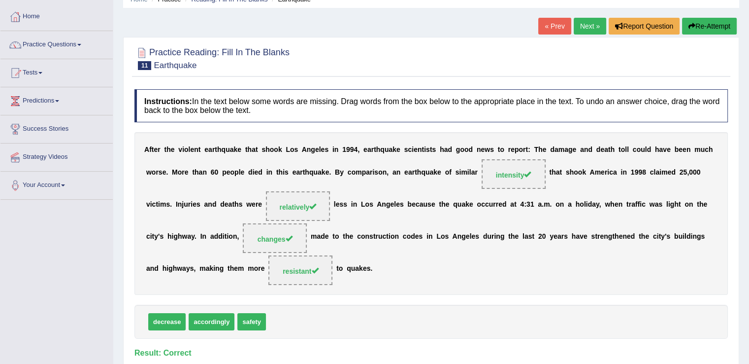
click at [584, 28] on link "Next »" at bounding box center [590, 26] width 33 height 17
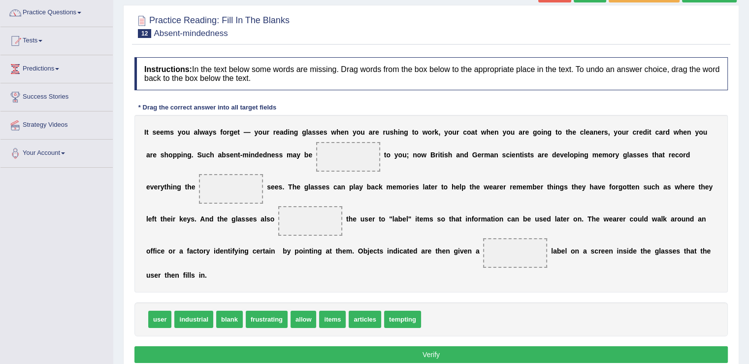
scroll to position [79, 0]
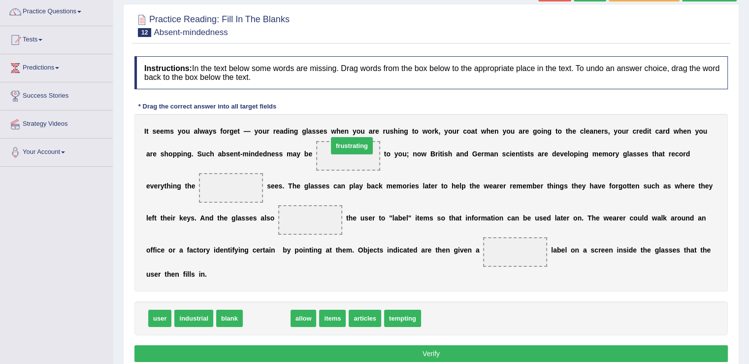
drag, startPoint x: 265, startPoint y: 316, endPoint x: 350, endPoint y: 148, distance: 188.4
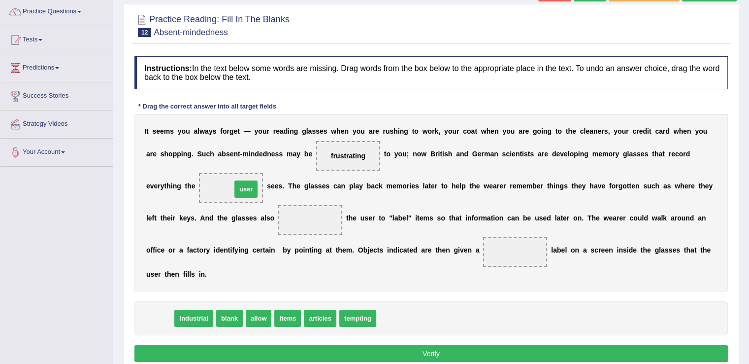
drag, startPoint x: 155, startPoint y: 314, endPoint x: 241, endPoint y: 184, distance: 155.6
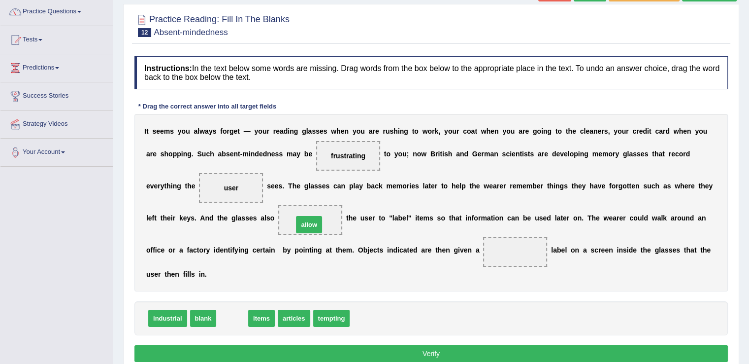
drag, startPoint x: 231, startPoint y: 316, endPoint x: 307, endPoint y: 223, distance: 120.7
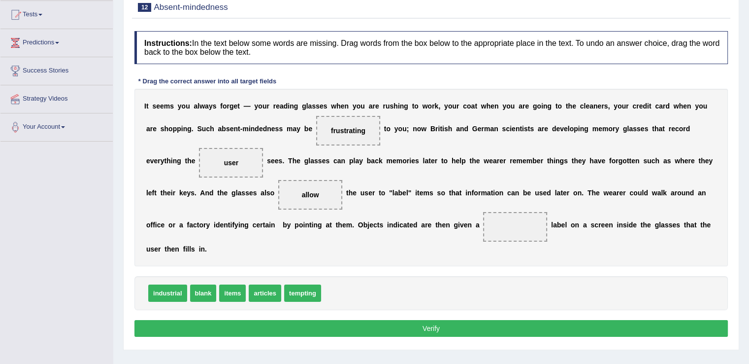
scroll to position [107, 0]
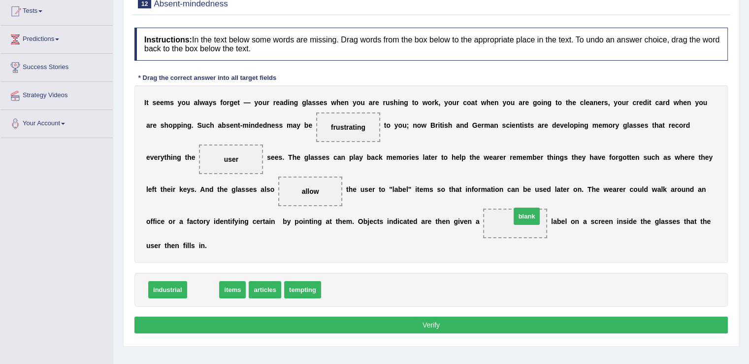
drag, startPoint x: 196, startPoint y: 288, endPoint x: 517, endPoint y: 216, distance: 329.6
click at [439, 320] on button "Verify" at bounding box center [431, 324] width 594 height 17
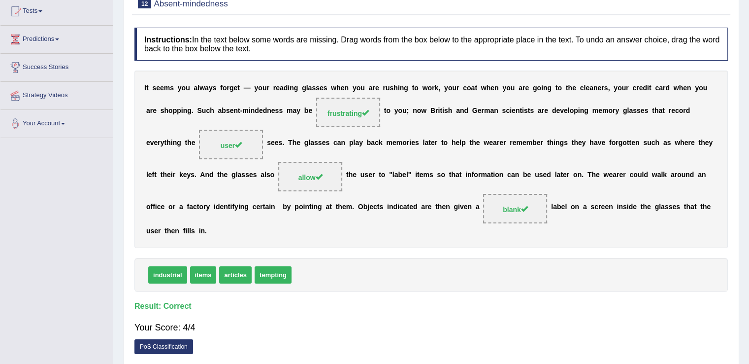
scroll to position [0, 0]
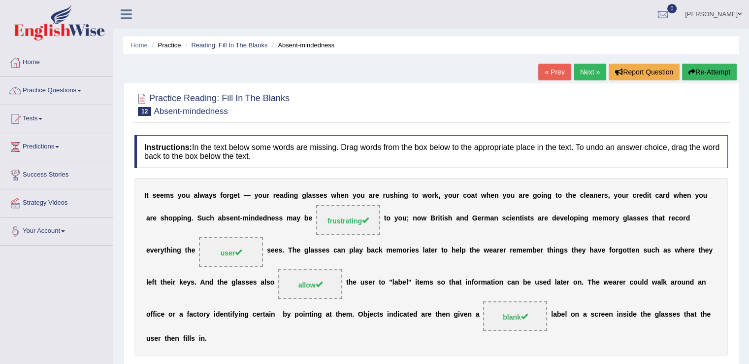
click at [592, 74] on link "Next »" at bounding box center [590, 72] width 33 height 17
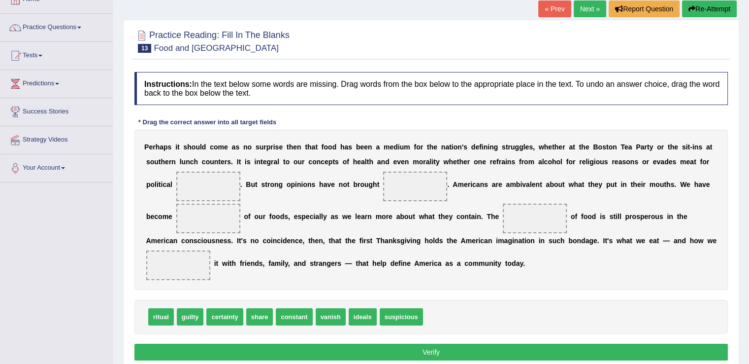
scroll to position [65, 0]
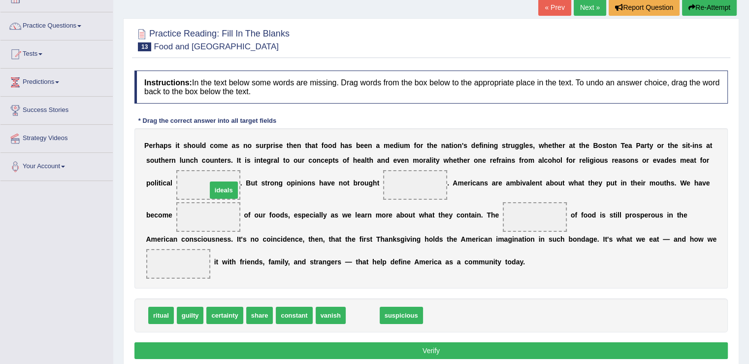
drag, startPoint x: 358, startPoint y: 306, endPoint x: 219, endPoint y: 181, distance: 187.0
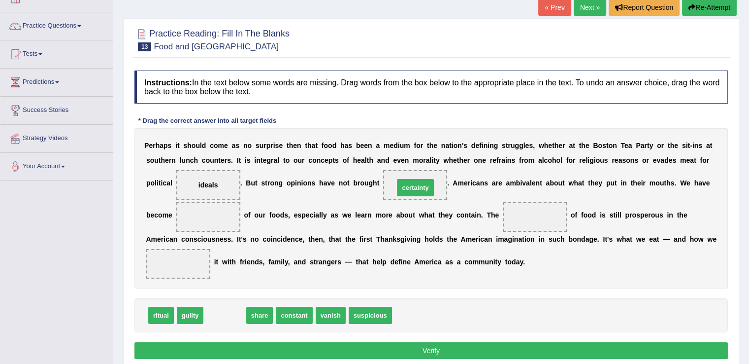
drag, startPoint x: 225, startPoint y: 311, endPoint x: 415, endPoint y: 184, distance: 229.4
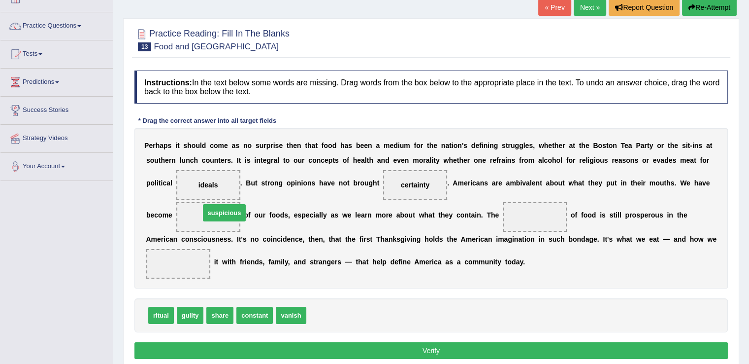
drag, startPoint x: 331, startPoint y: 314, endPoint x: 222, endPoint y: 213, distance: 148.1
drag, startPoint x: 193, startPoint y: 308, endPoint x: 538, endPoint y: 211, distance: 358.2
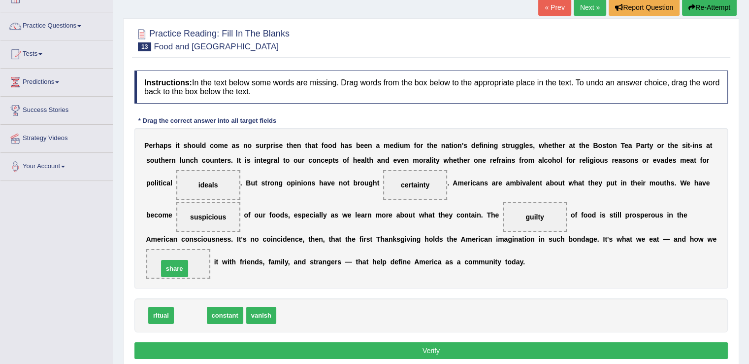
drag, startPoint x: 193, startPoint y: 315, endPoint x: 177, endPoint y: 266, distance: 52.3
click at [410, 348] on button "Verify" at bounding box center [431, 350] width 594 height 17
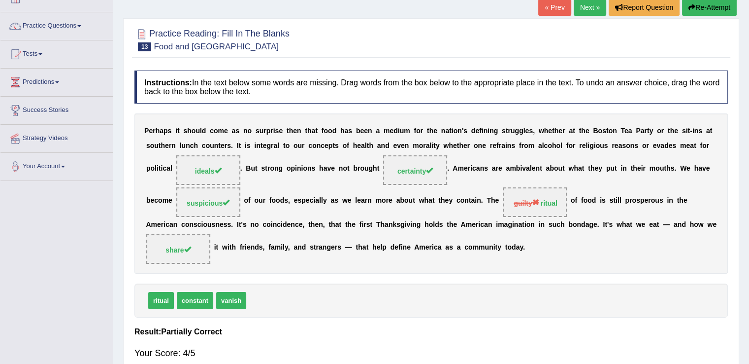
click at [590, 4] on link "Next »" at bounding box center [590, 7] width 33 height 17
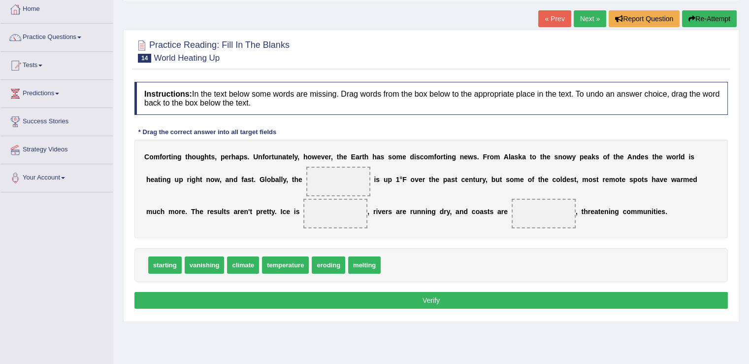
scroll to position [54, 0]
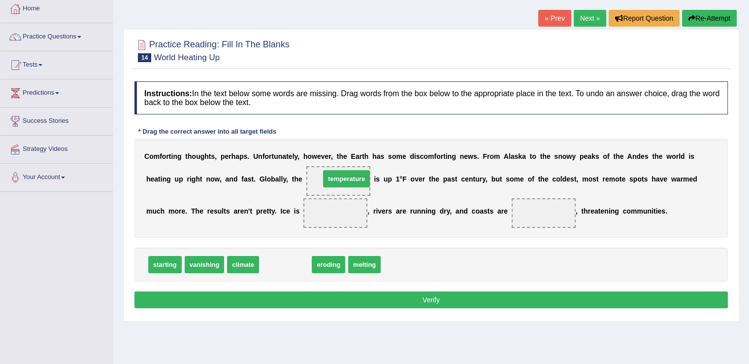
drag, startPoint x: 288, startPoint y: 259, endPoint x: 347, endPoint y: 174, distance: 104.0
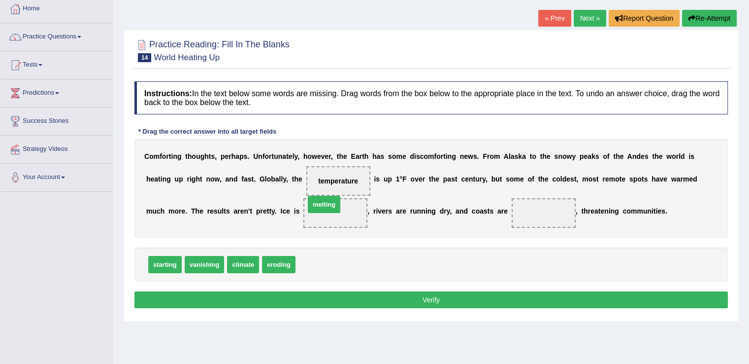
drag, startPoint x: 311, startPoint y: 263, endPoint x: 321, endPoint y: 201, distance: 62.3
drag, startPoint x: 321, startPoint y: 261, endPoint x: 333, endPoint y: 170, distance: 90.9
drag, startPoint x: 208, startPoint y: 263, endPoint x: 533, endPoint y: 213, distance: 328.9
click at [454, 299] on button "Verify" at bounding box center [431, 299] width 594 height 17
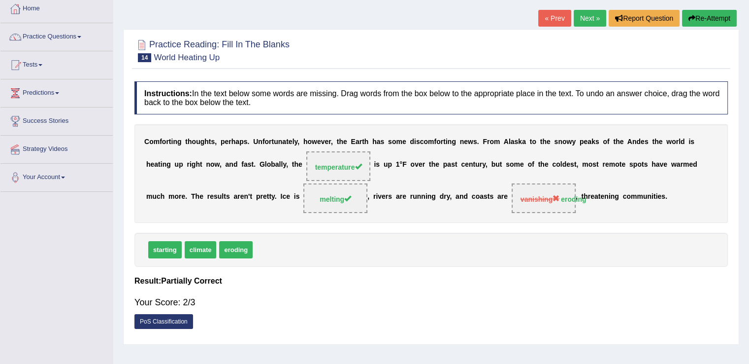
click at [582, 17] on link "Next »" at bounding box center [590, 18] width 33 height 17
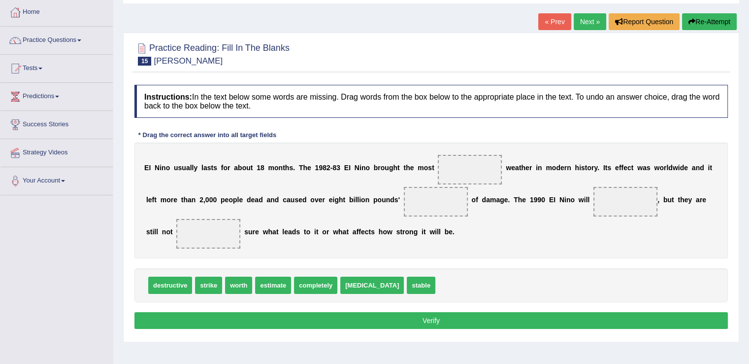
scroll to position [58, 0]
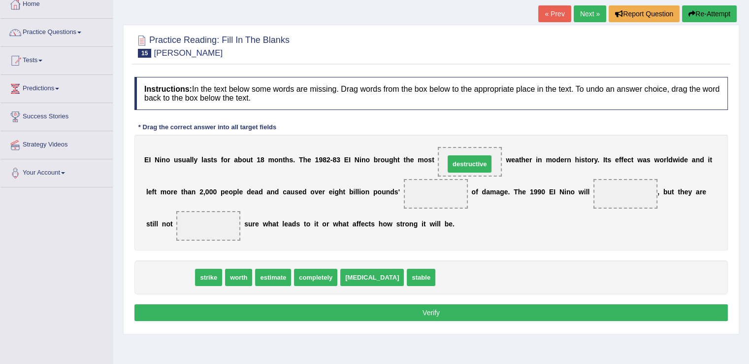
drag, startPoint x: 171, startPoint y: 274, endPoint x: 469, endPoint y: 160, distance: 319.6
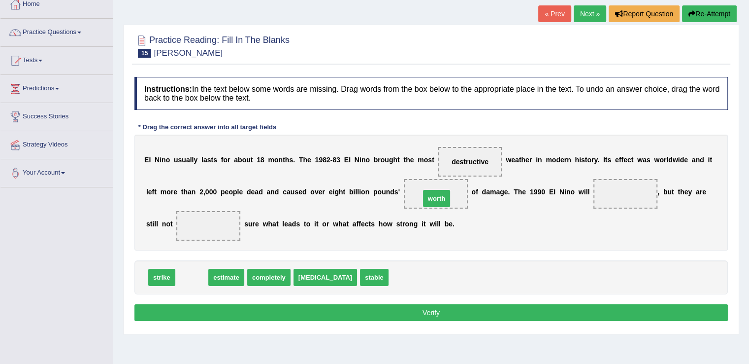
drag, startPoint x: 195, startPoint y: 273, endPoint x: 440, endPoint y: 194, distance: 257.3
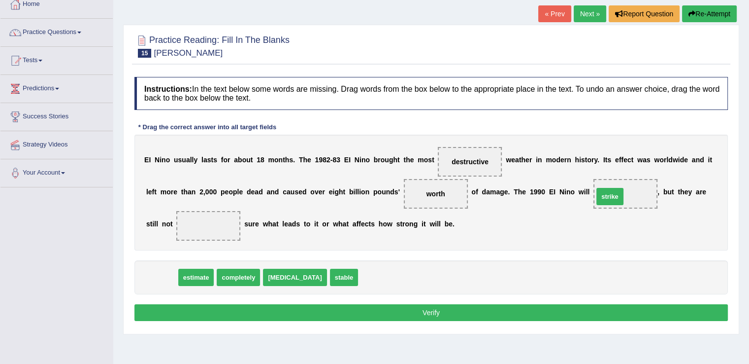
drag, startPoint x: 169, startPoint y: 273, endPoint x: 617, endPoint y: 192, distance: 455.6
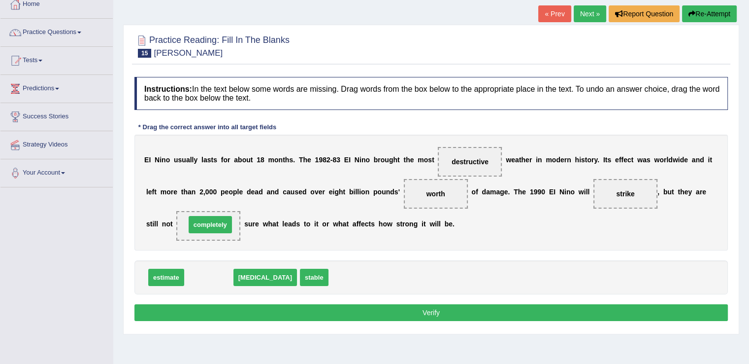
drag, startPoint x: 217, startPoint y: 272, endPoint x: 219, endPoint y: 220, distance: 52.7
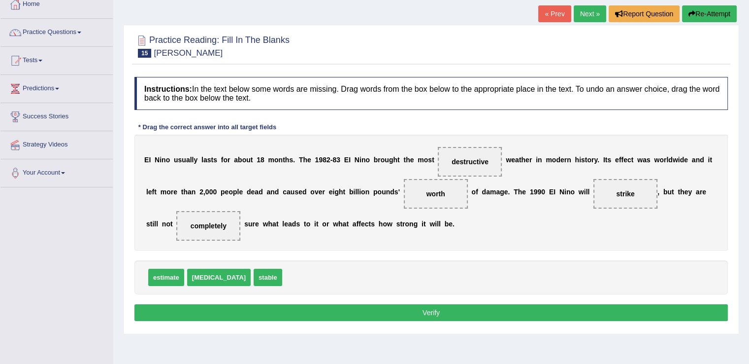
click at [443, 310] on button "Verify" at bounding box center [431, 312] width 594 height 17
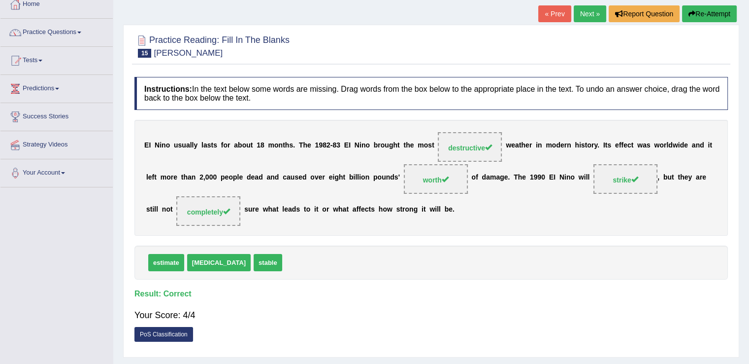
click at [585, 20] on link "Next »" at bounding box center [590, 13] width 33 height 17
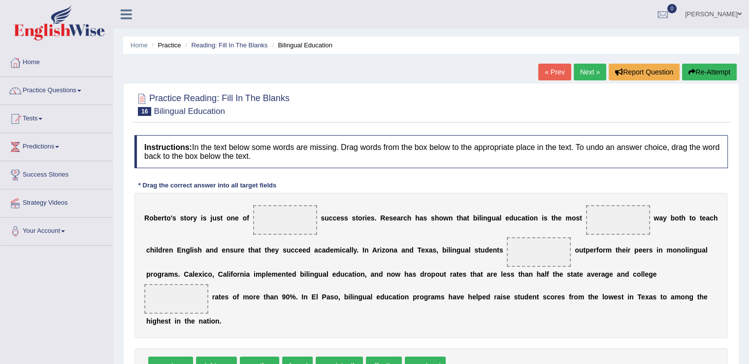
scroll to position [74, 0]
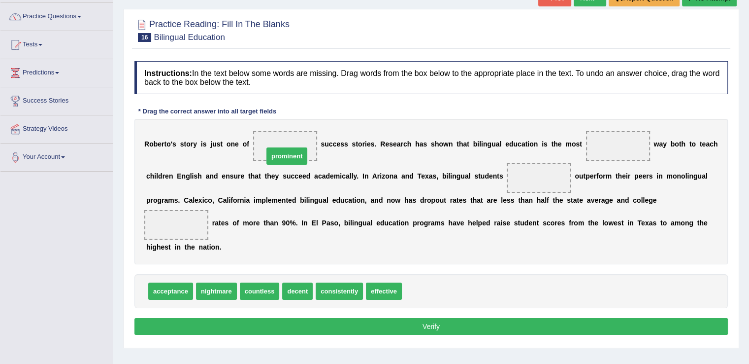
drag, startPoint x: 433, startPoint y: 284, endPoint x: 290, endPoint y: 146, distance: 199.3
drag, startPoint x: 381, startPoint y: 286, endPoint x: 598, endPoint y: 139, distance: 261.6
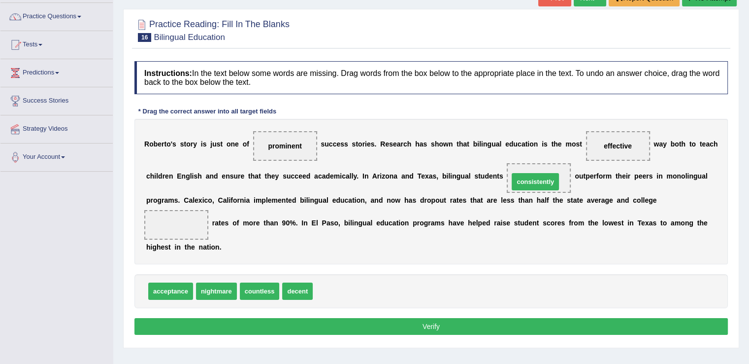
drag, startPoint x: 333, startPoint y: 284, endPoint x: 529, endPoint y: 174, distance: 224.7
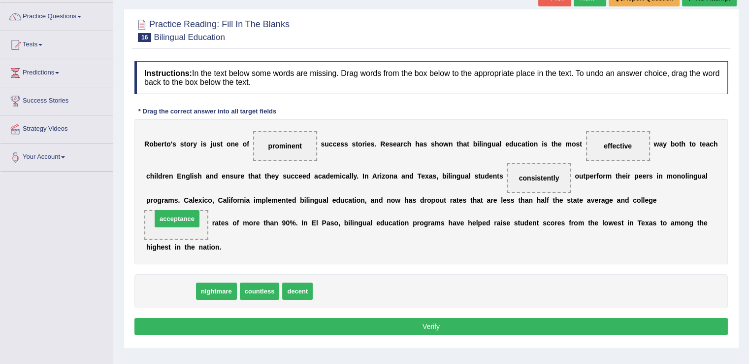
drag, startPoint x: 173, startPoint y: 286, endPoint x: 180, endPoint y: 214, distance: 72.7
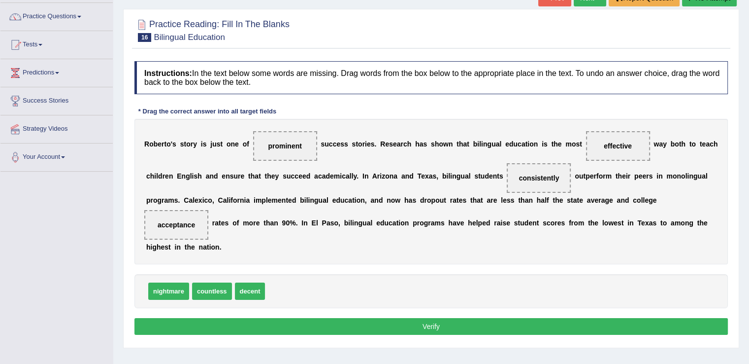
click at [434, 322] on button "Verify" at bounding box center [431, 326] width 594 height 17
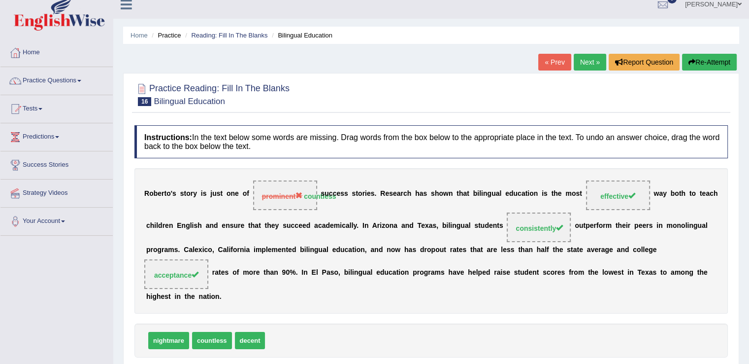
scroll to position [1, 0]
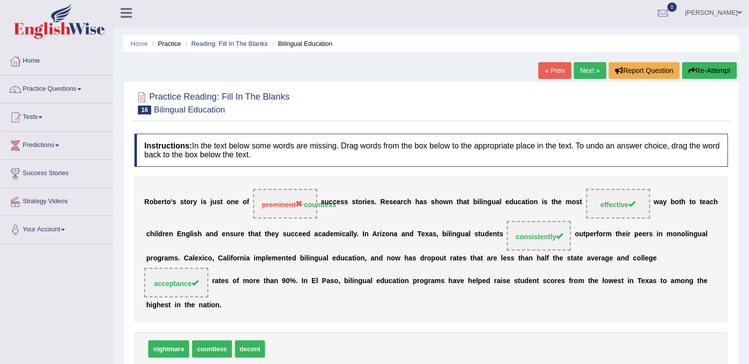
click at [589, 67] on link "Next »" at bounding box center [590, 70] width 33 height 17
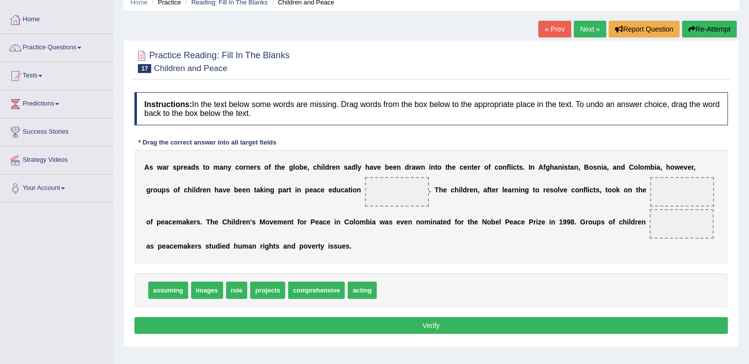
scroll to position [44, 0]
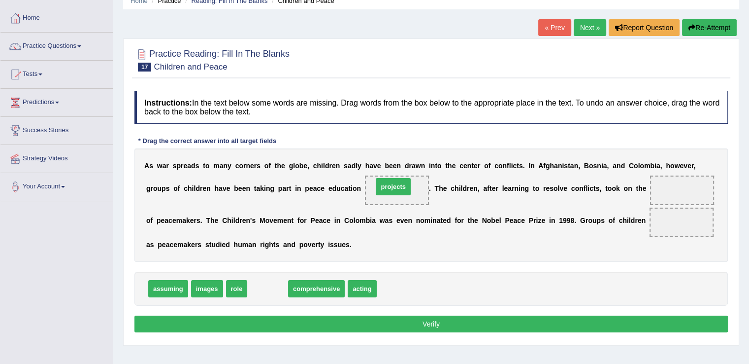
drag, startPoint x: 269, startPoint y: 282, endPoint x: 392, endPoint y: 181, distance: 159.6
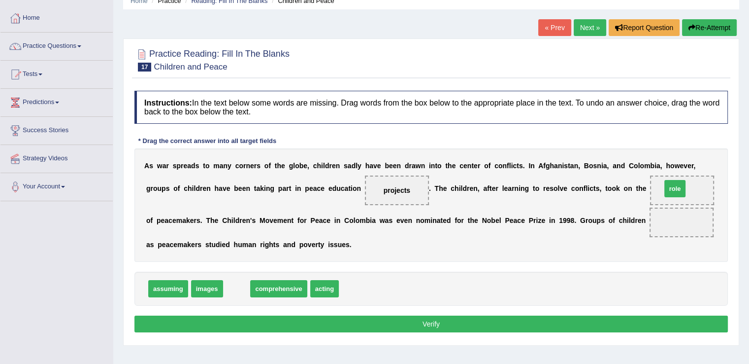
drag, startPoint x: 232, startPoint y: 286, endPoint x: 666, endPoint y: 186, distance: 445.9
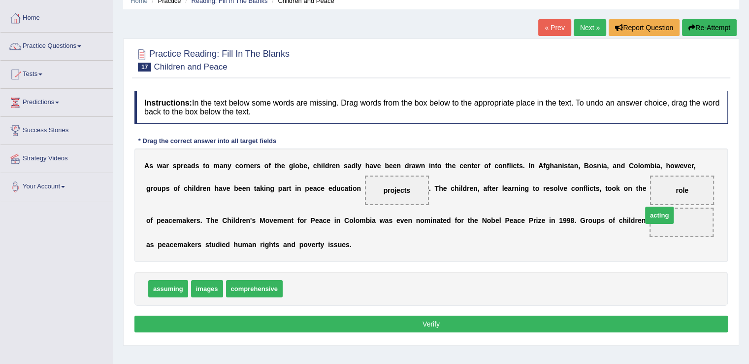
drag, startPoint x: 294, startPoint y: 290, endPoint x: 664, endPoint y: 223, distance: 376.4
click at [437, 315] on button "Verify" at bounding box center [431, 323] width 594 height 17
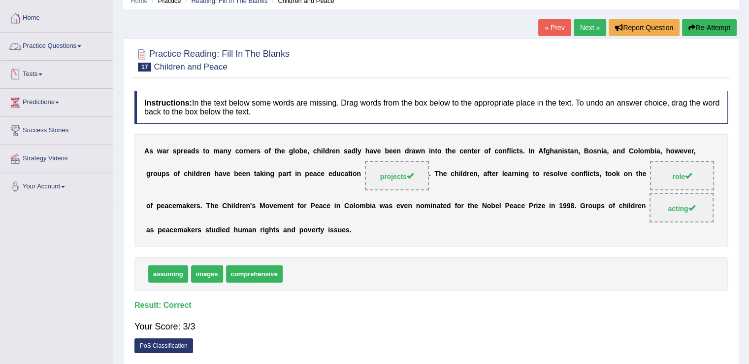
click at [83, 44] on link "Practice Questions" at bounding box center [56, 45] width 112 height 25
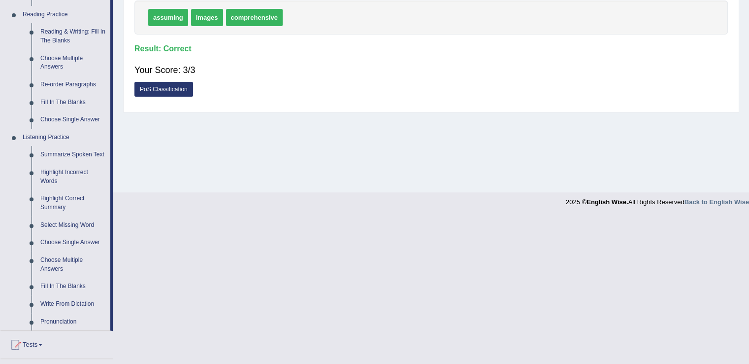
scroll to position [301, 0]
click at [64, 83] on link "Re-order Paragraphs" at bounding box center [73, 84] width 74 height 18
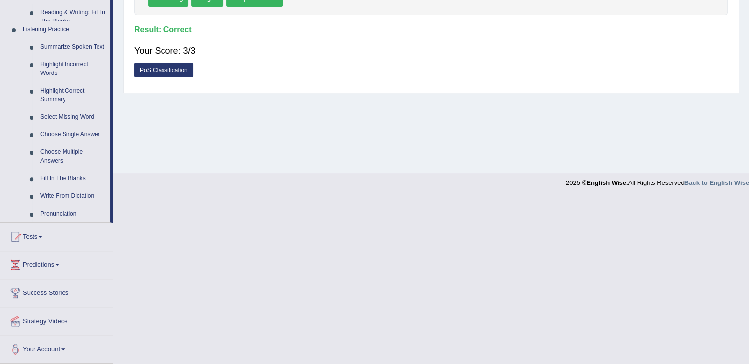
scroll to position [310, 0]
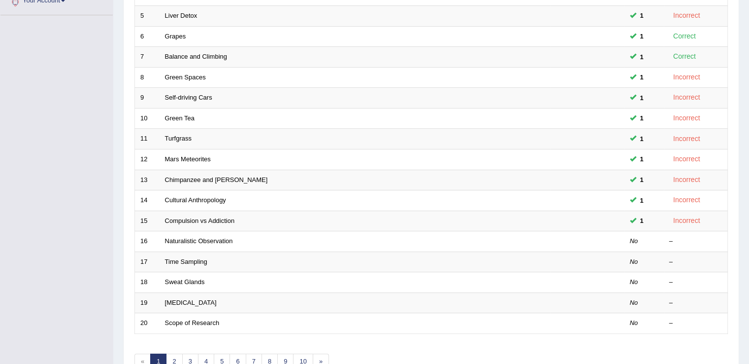
scroll to position [233, 0]
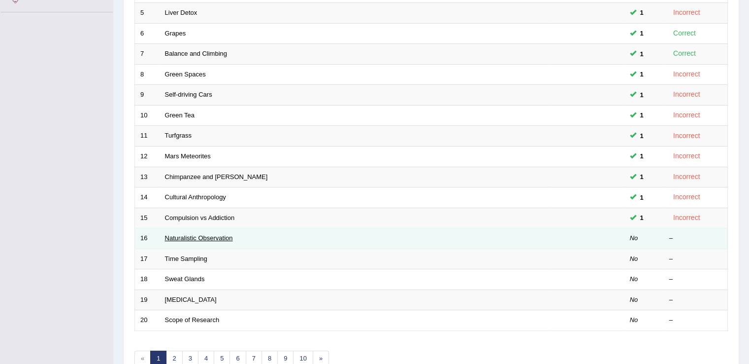
click at [194, 237] on link "Naturalistic Observation" at bounding box center [199, 237] width 68 height 7
